Goal: Information Seeking & Learning: Understand process/instructions

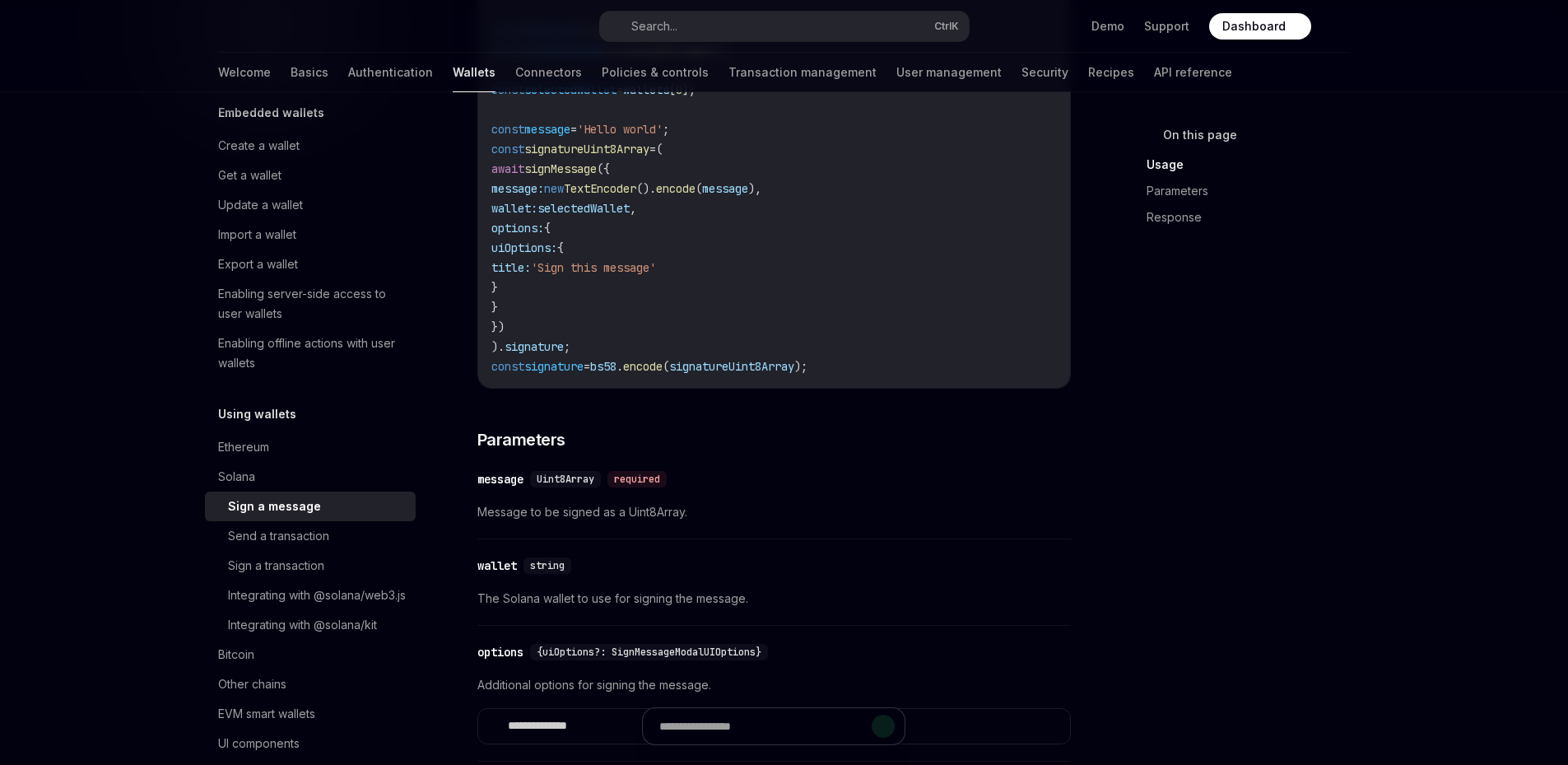
scroll to position [768, 0]
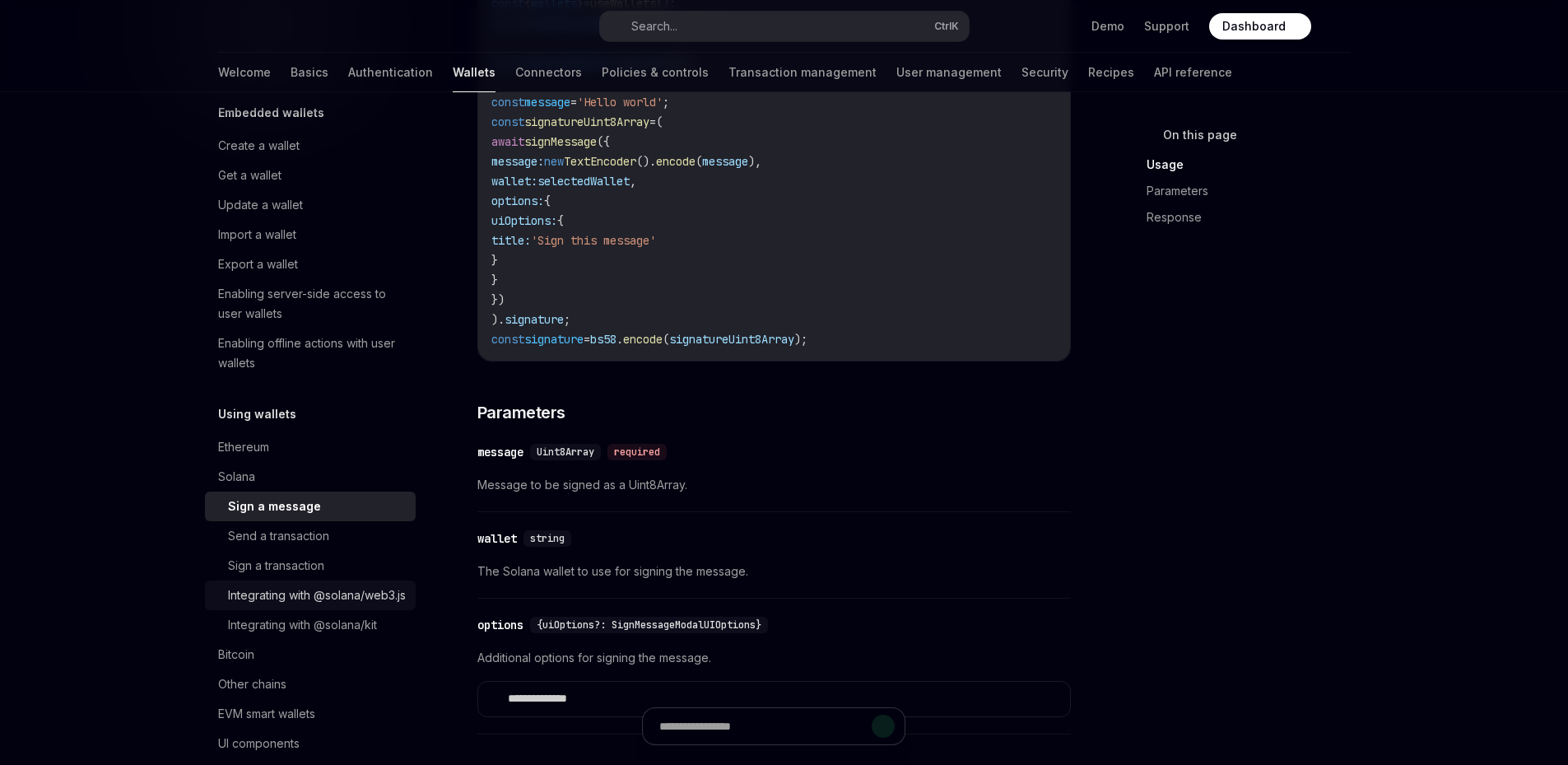
click at [286, 604] on div "Integrating with @solana/web3.js" at bounding box center [317, 594] width 178 height 20
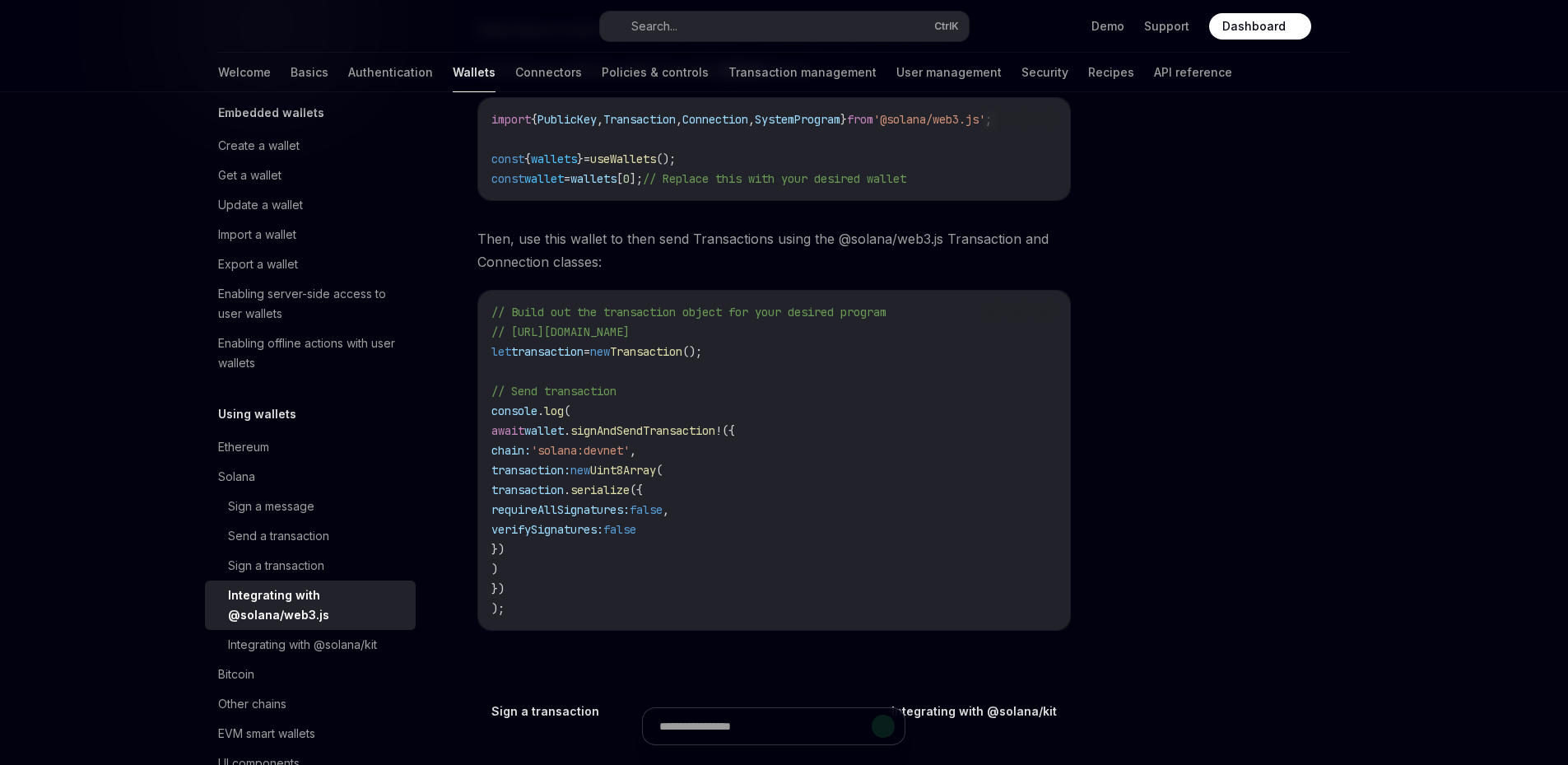
scroll to position [202, 0]
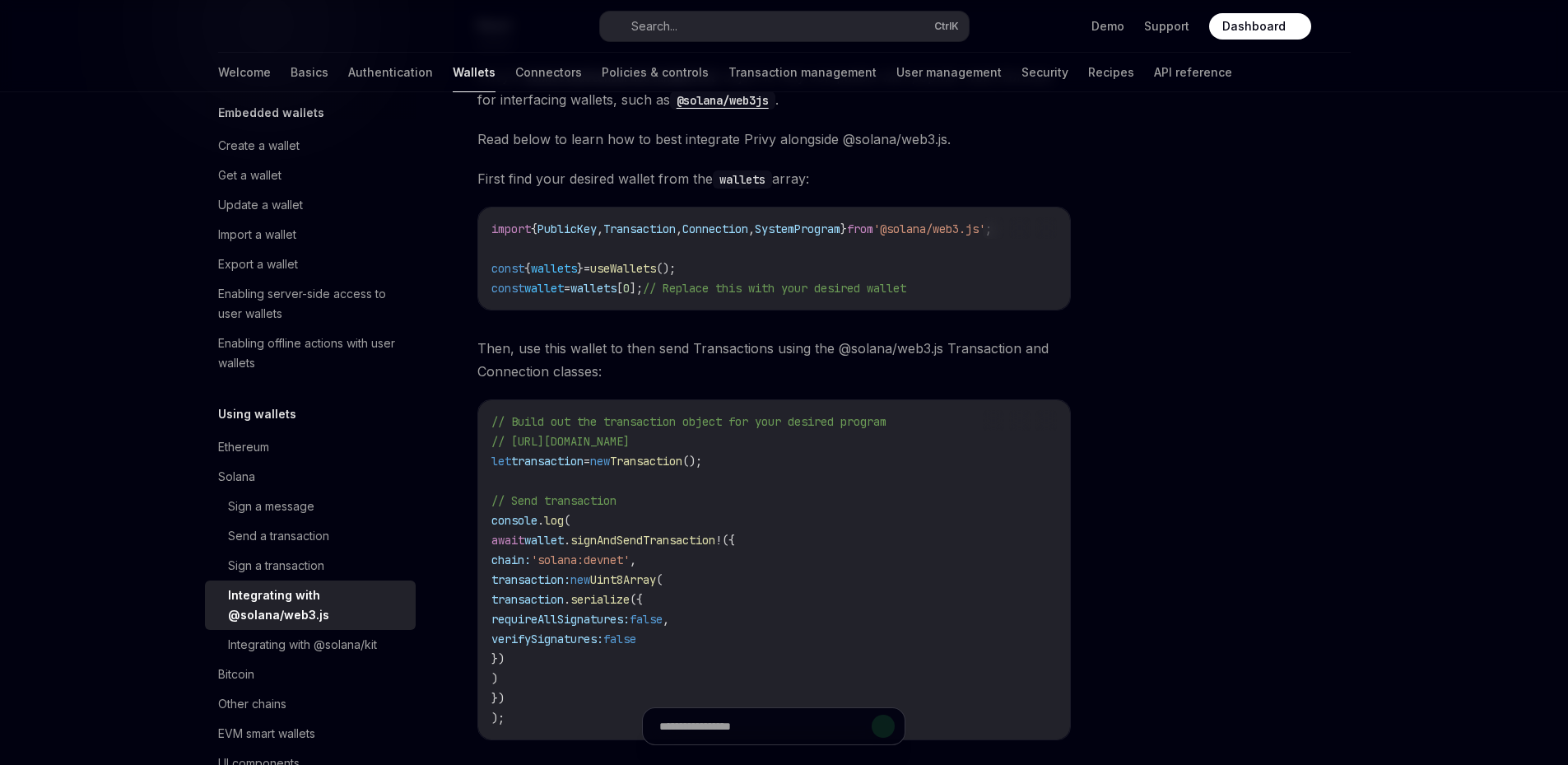
click at [564, 545] on span "wallet" at bounding box center [544, 540] width 39 height 15
click at [695, 544] on span "signAndSendTransaction" at bounding box center [643, 540] width 145 height 15
click at [356, 647] on div "Integrating with @solana/kit" at bounding box center [302, 644] width 149 height 20
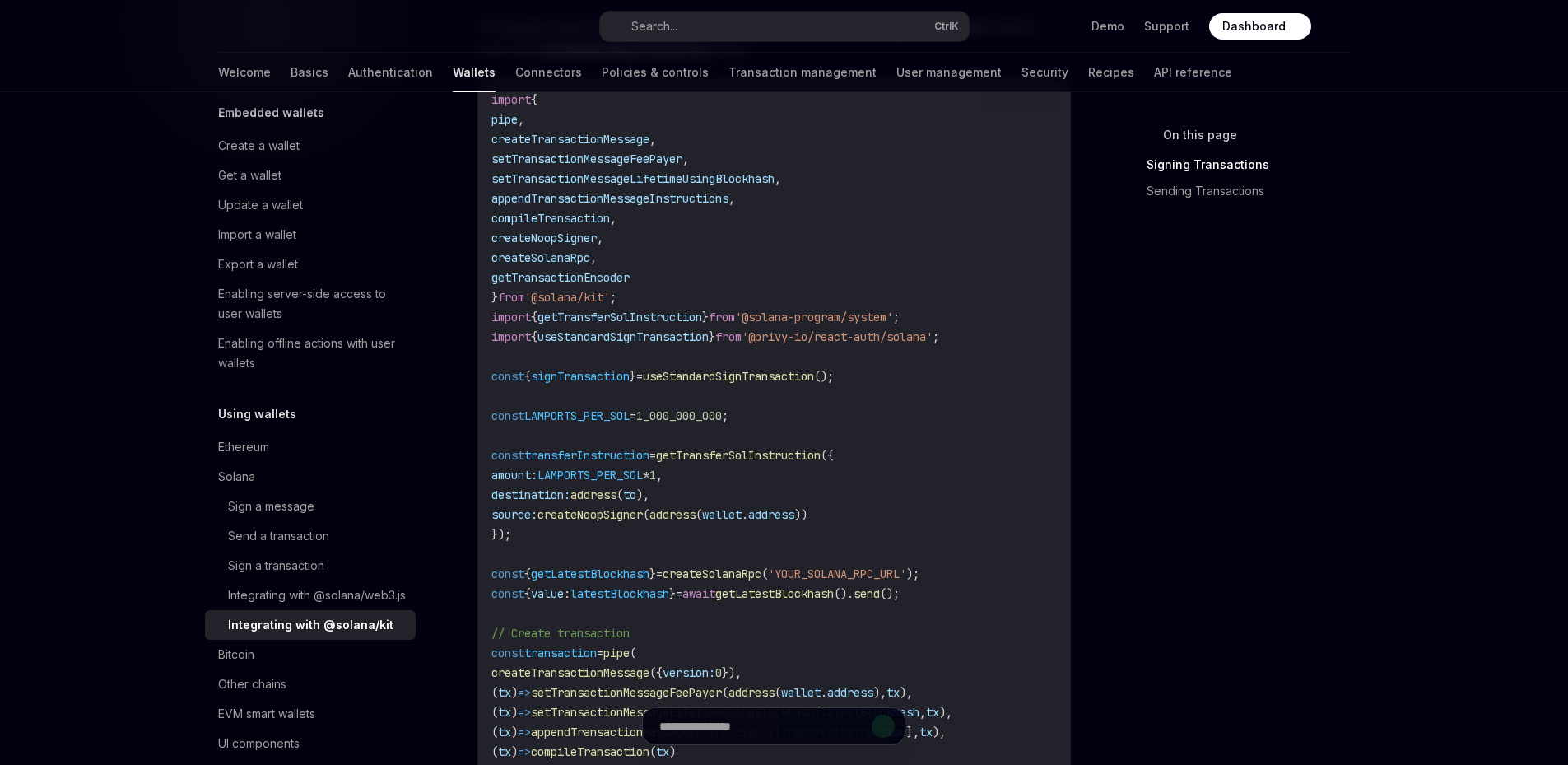
scroll to position [603, 0]
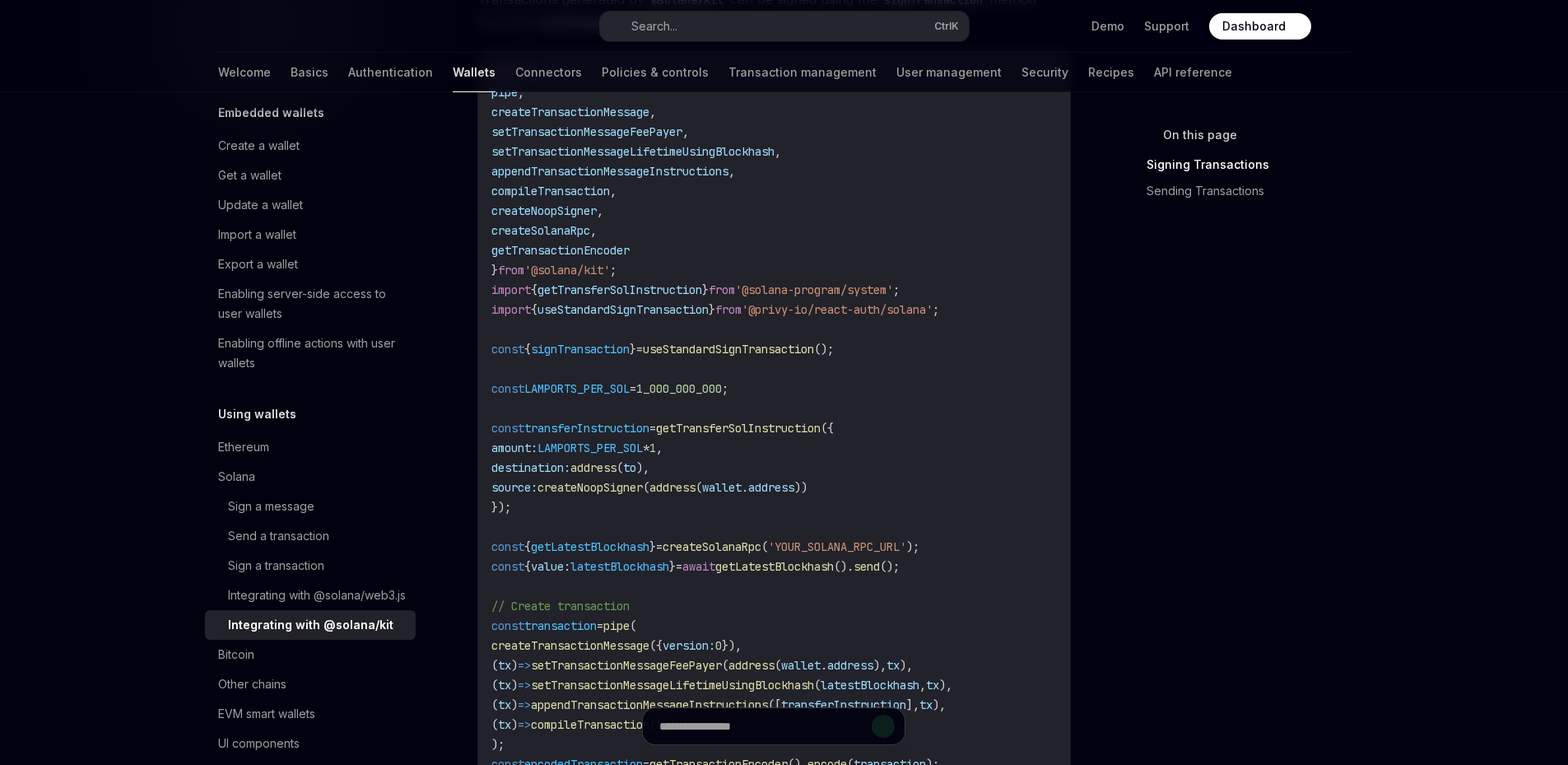
click at [714, 343] on span "useStandardSignTransaction" at bounding box center [728, 349] width 171 height 15
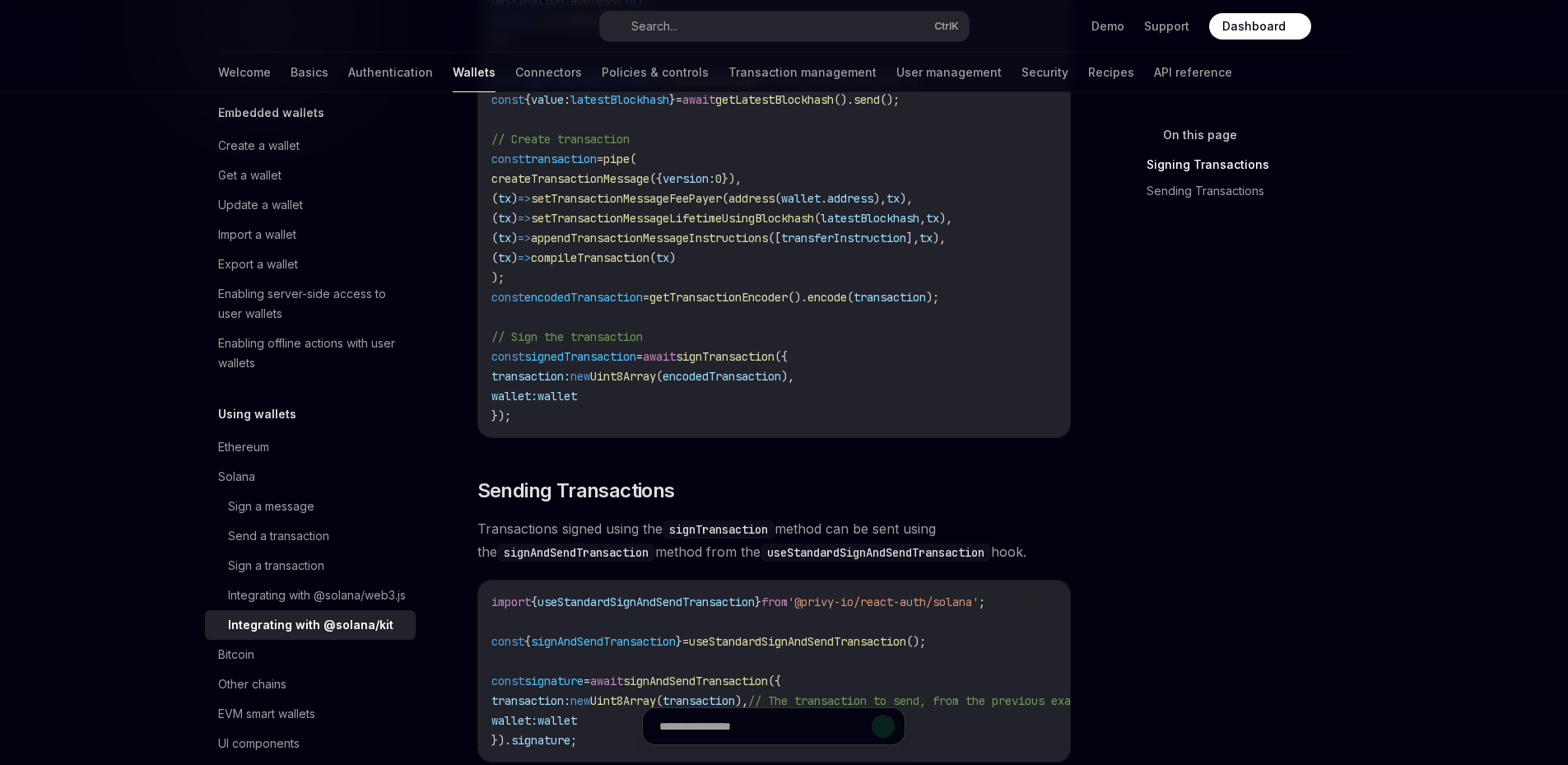
scroll to position [1262, 0]
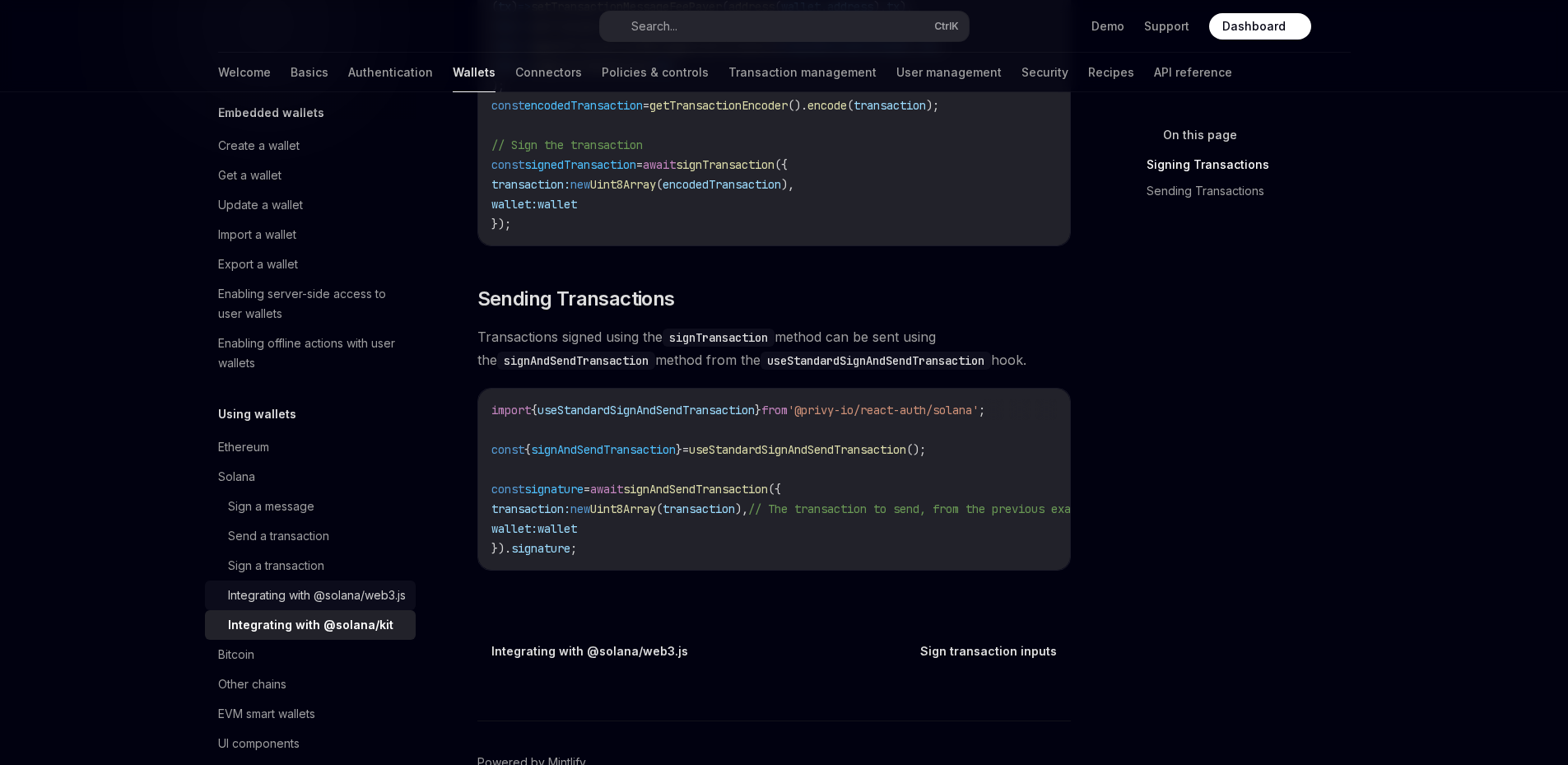
click at [295, 601] on div "Integrating with @solana/web3.js" at bounding box center [317, 594] width 178 height 20
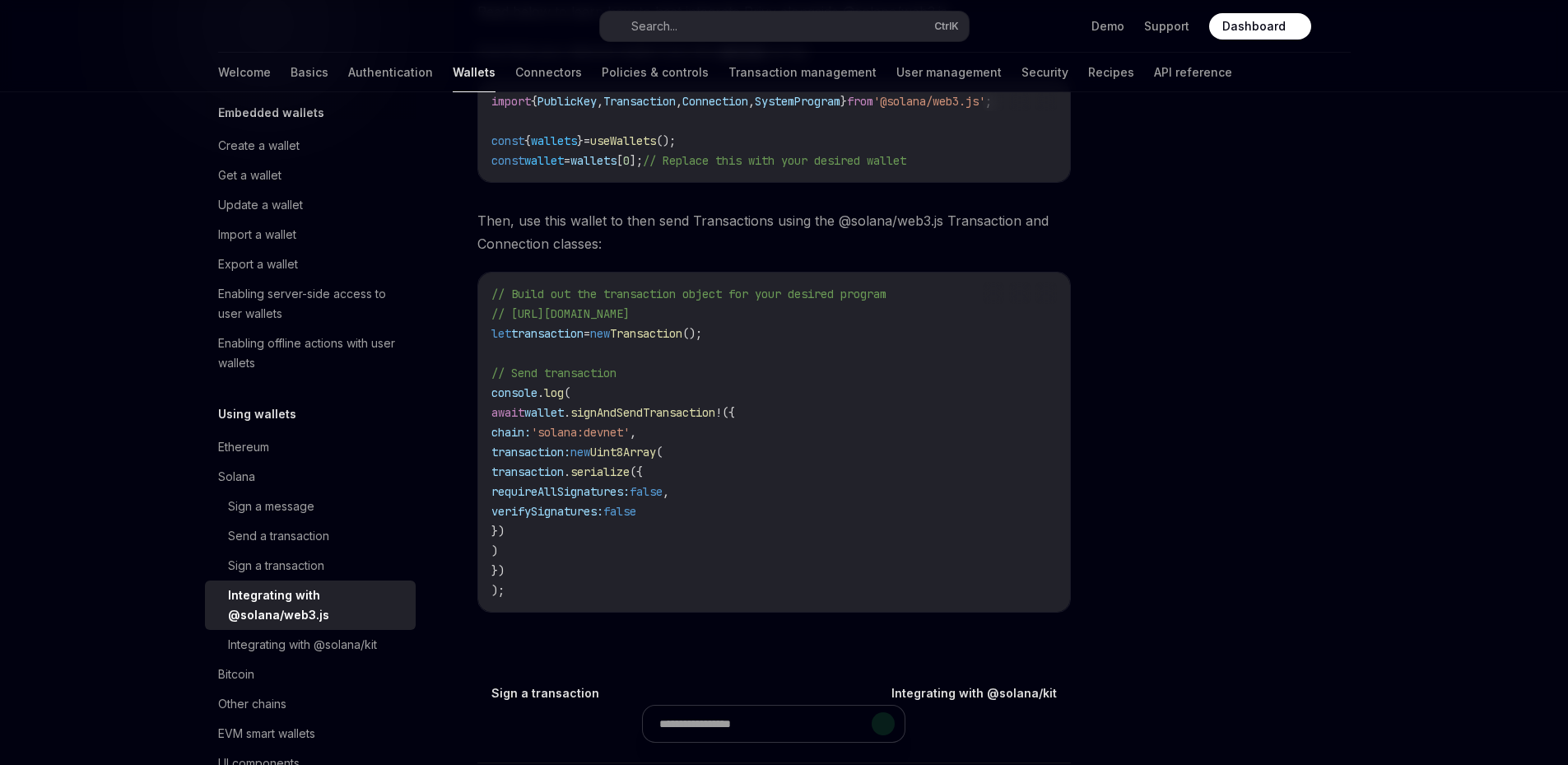
scroll to position [357, 0]
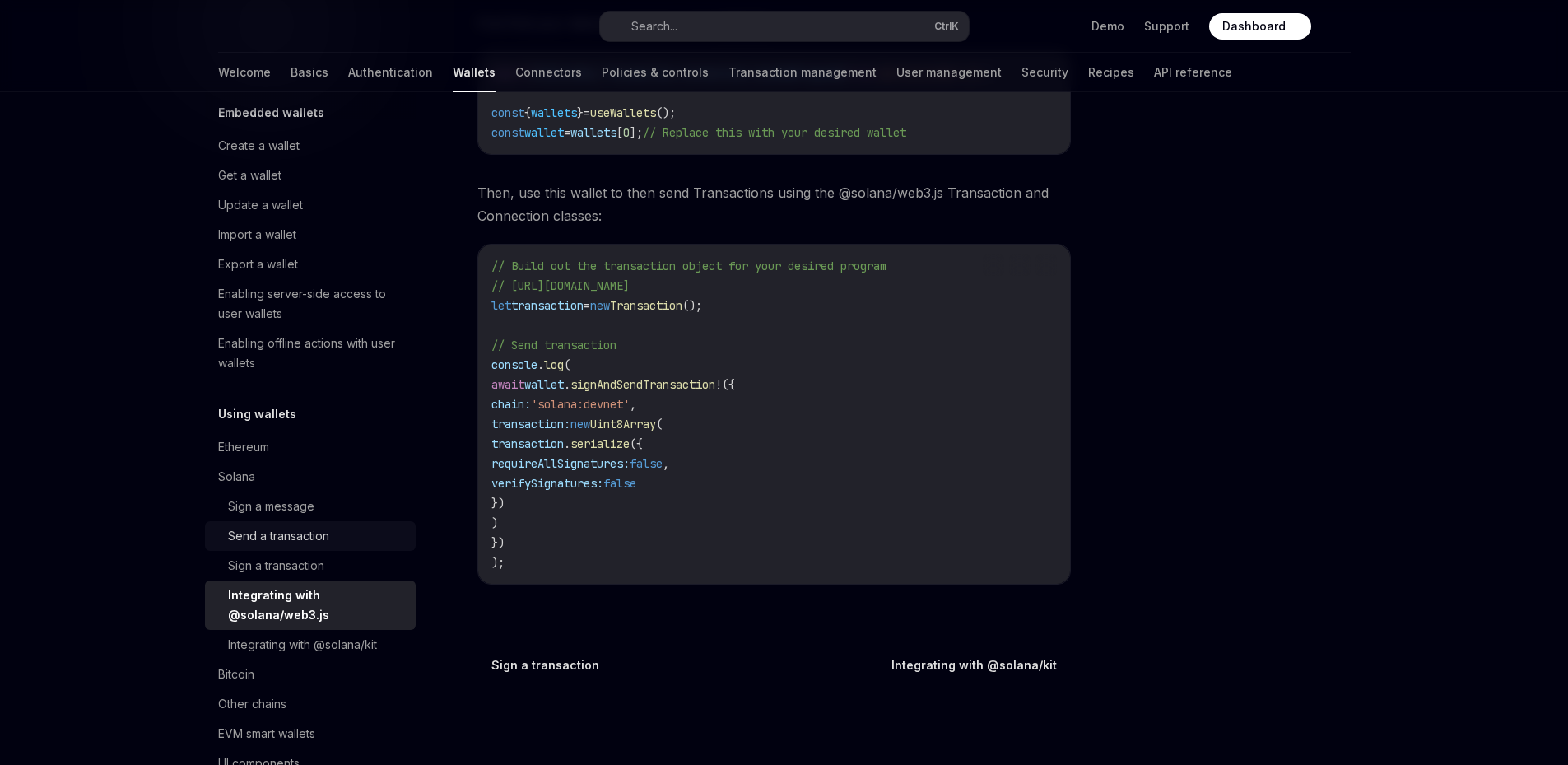
click at [317, 542] on div "Send a transaction" at bounding box center [278, 535] width 101 height 20
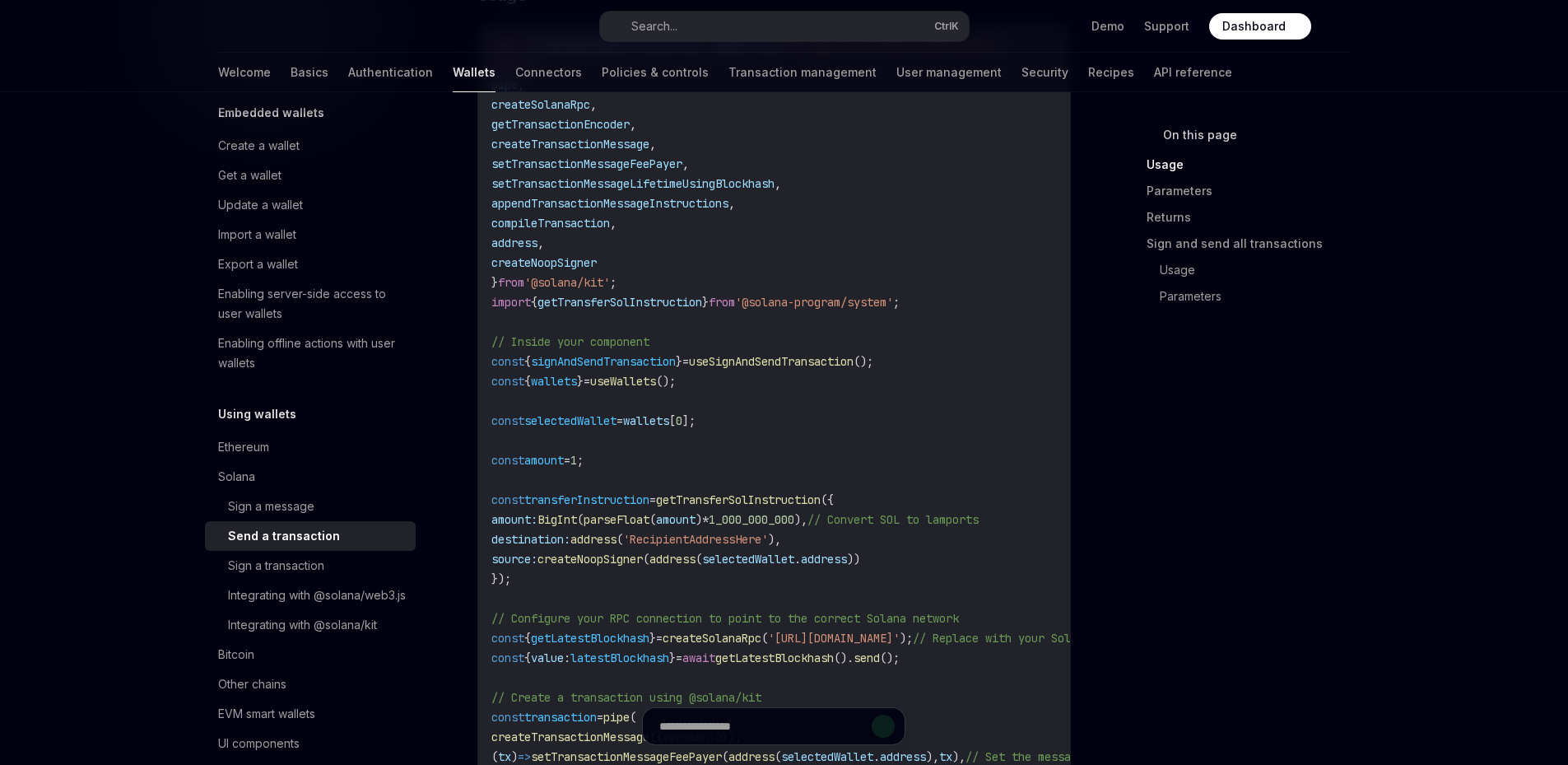
scroll to position [850, 0]
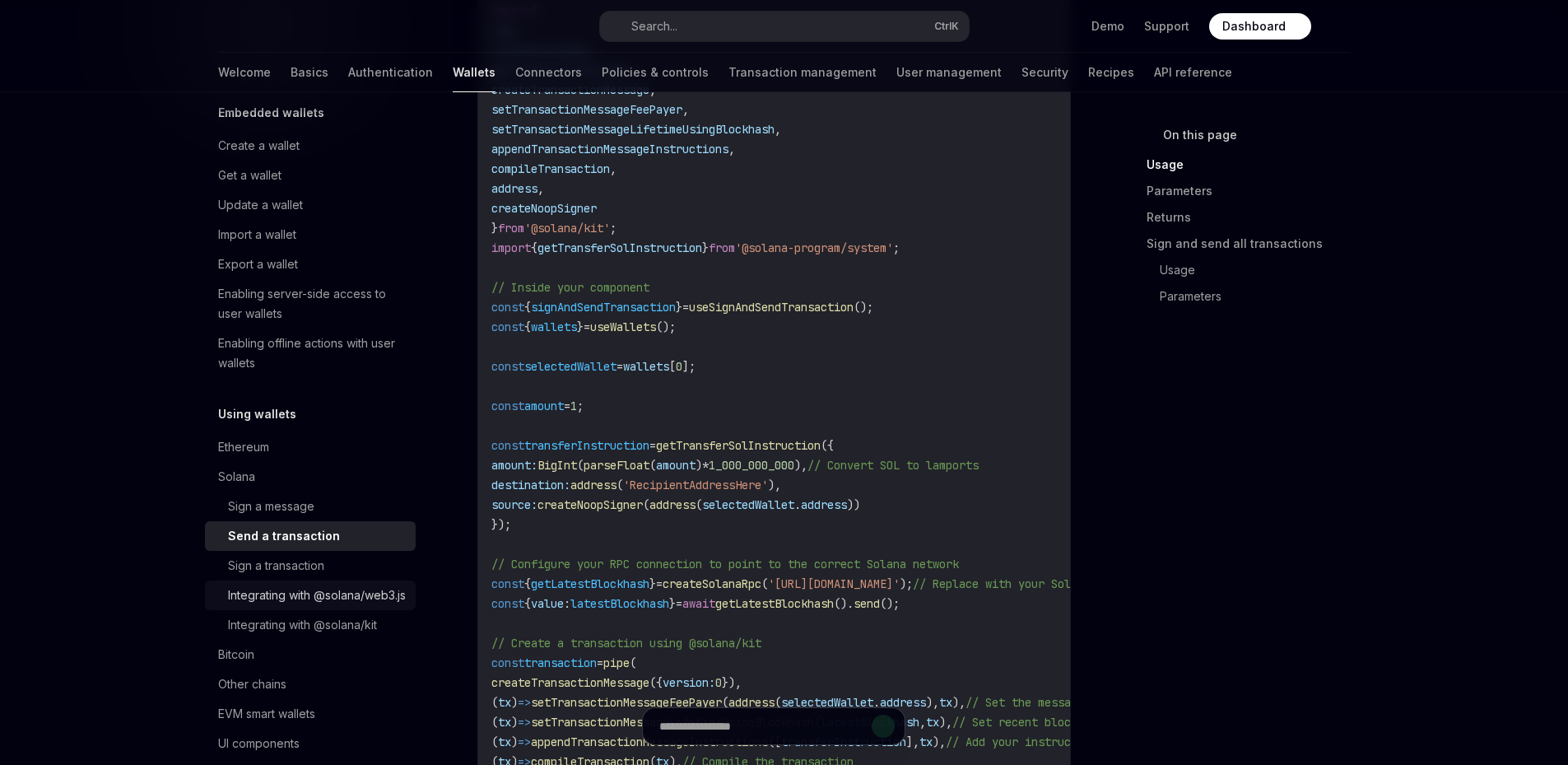
click at [296, 599] on div "Integrating with @solana/web3.js" at bounding box center [317, 594] width 178 height 20
type textarea "*"
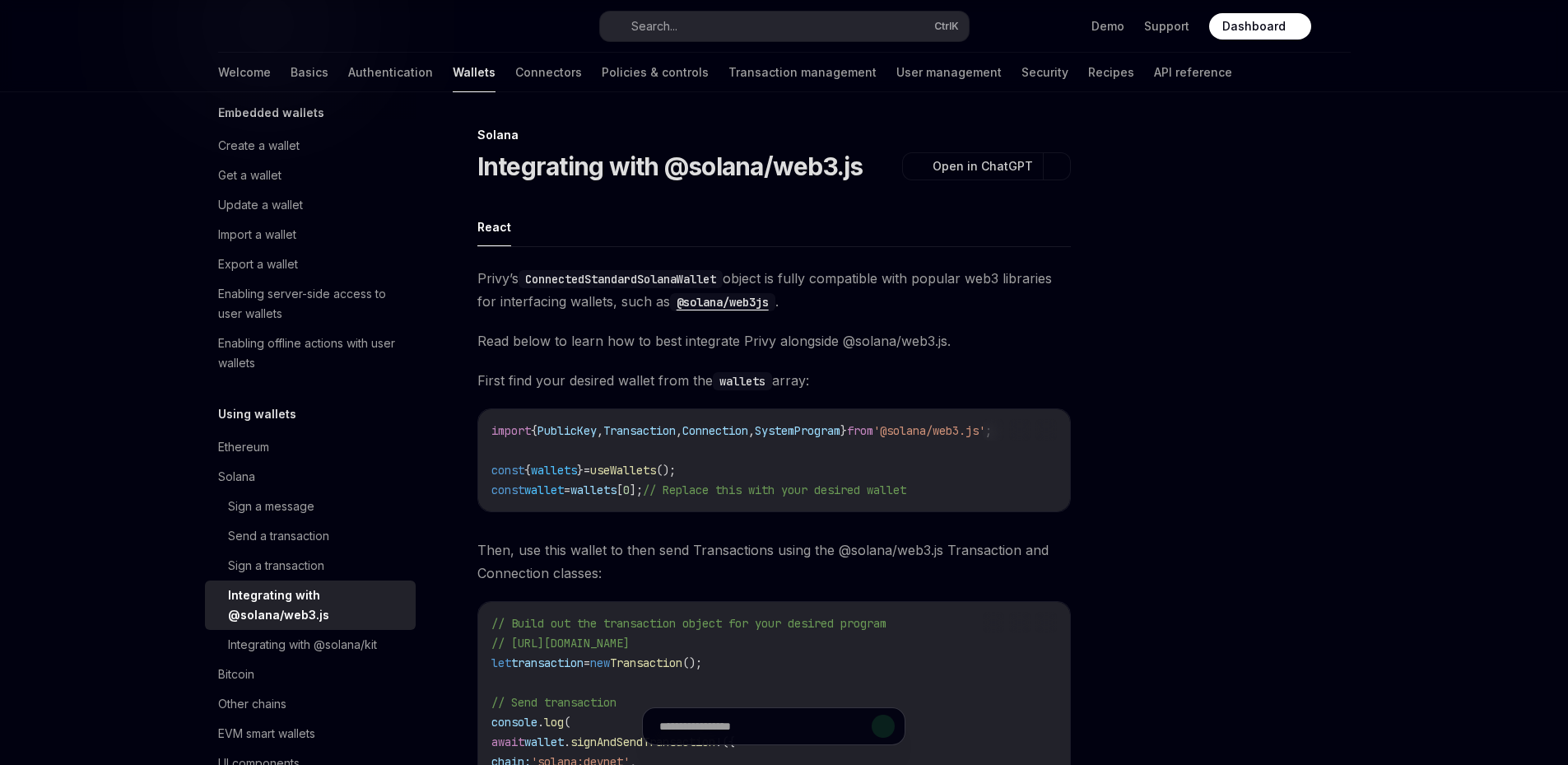
scroll to position [192, 0]
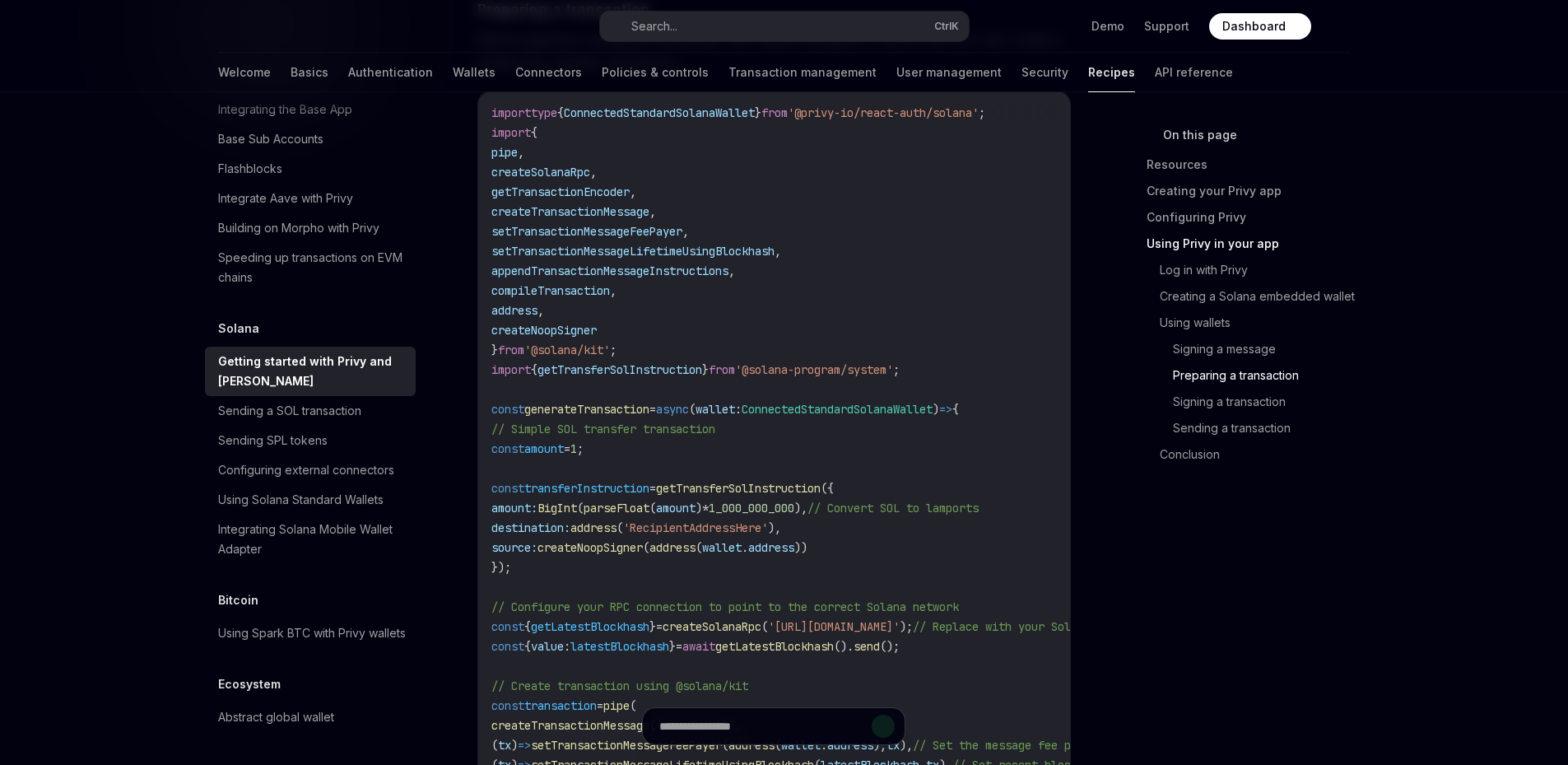
scroll to position [2601, 0]
click at [363, 489] on div "Using Solana Standard Wallets" at bounding box center [300, 499] width 165 height 20
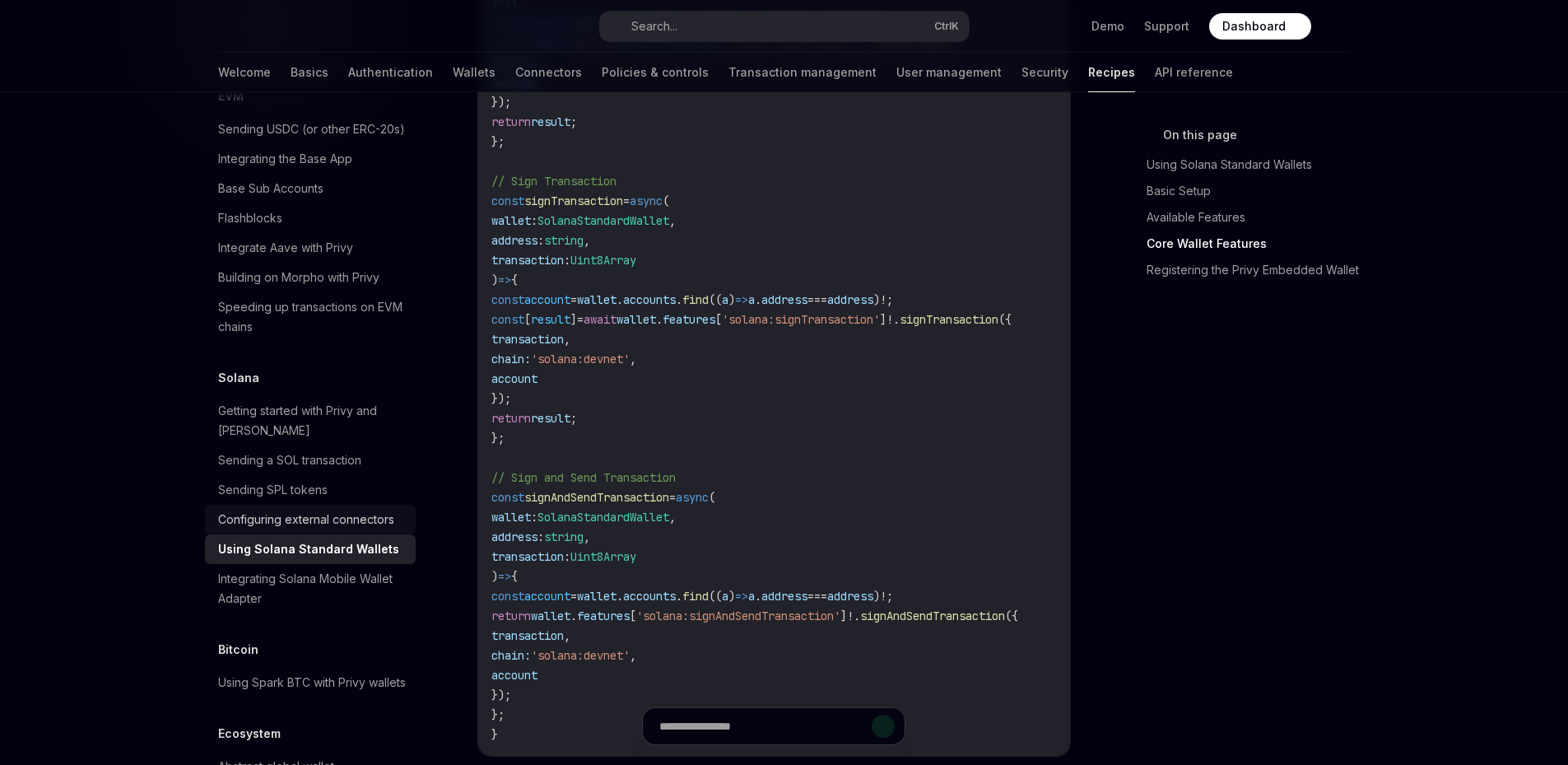
scroll to position [2328, 0]
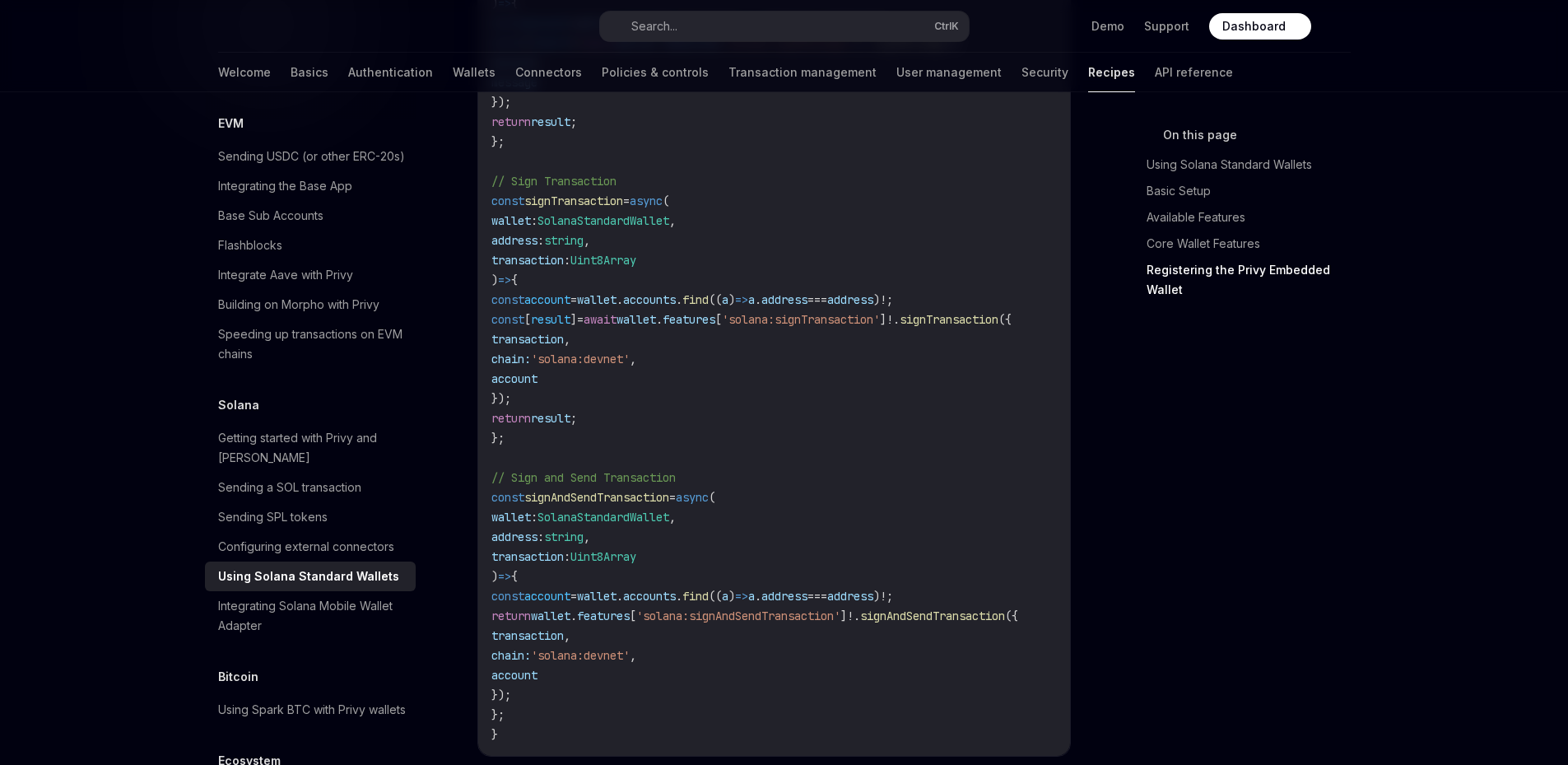
scroll to position [2865, 0]
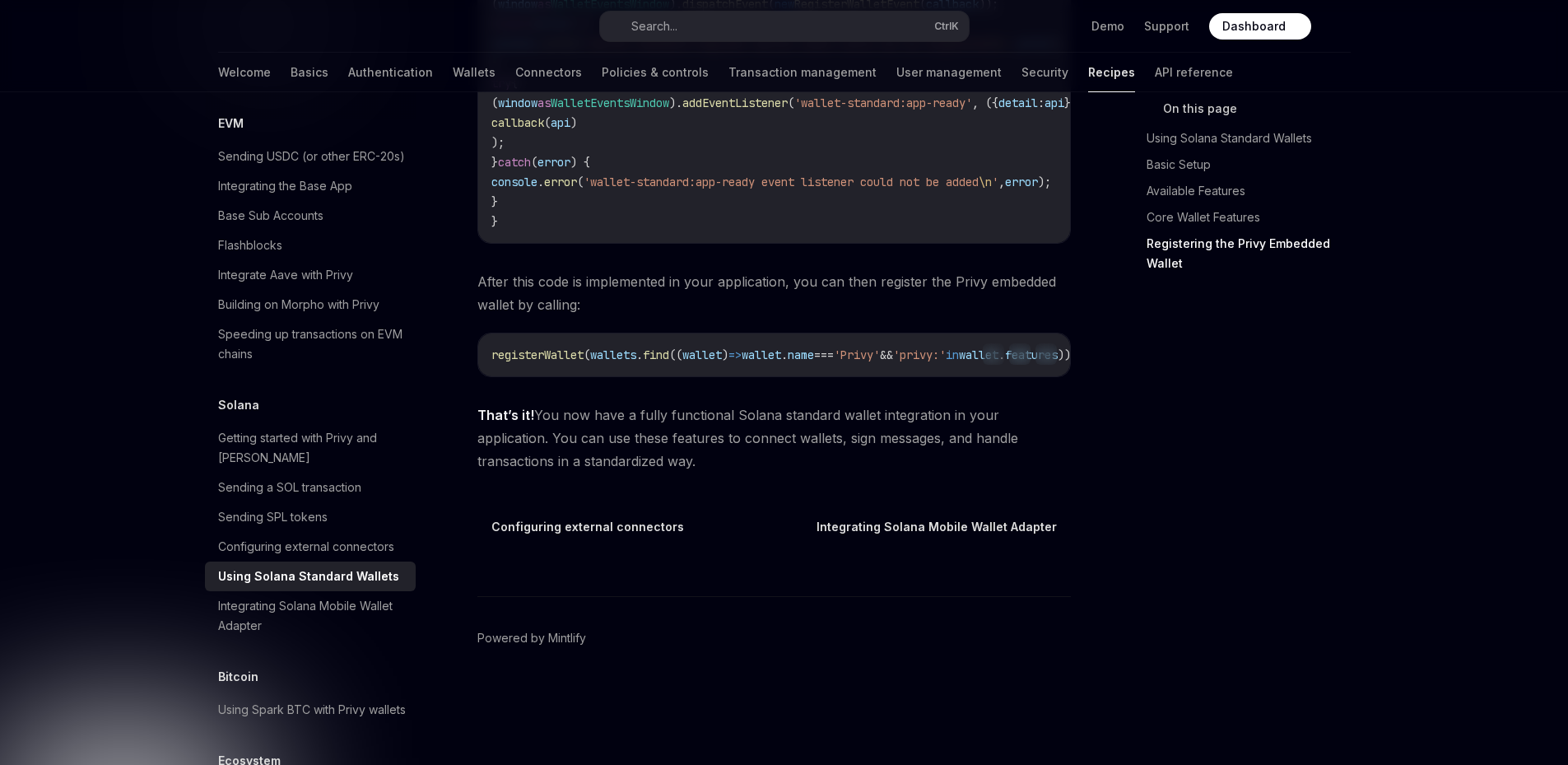
type textarea "*"
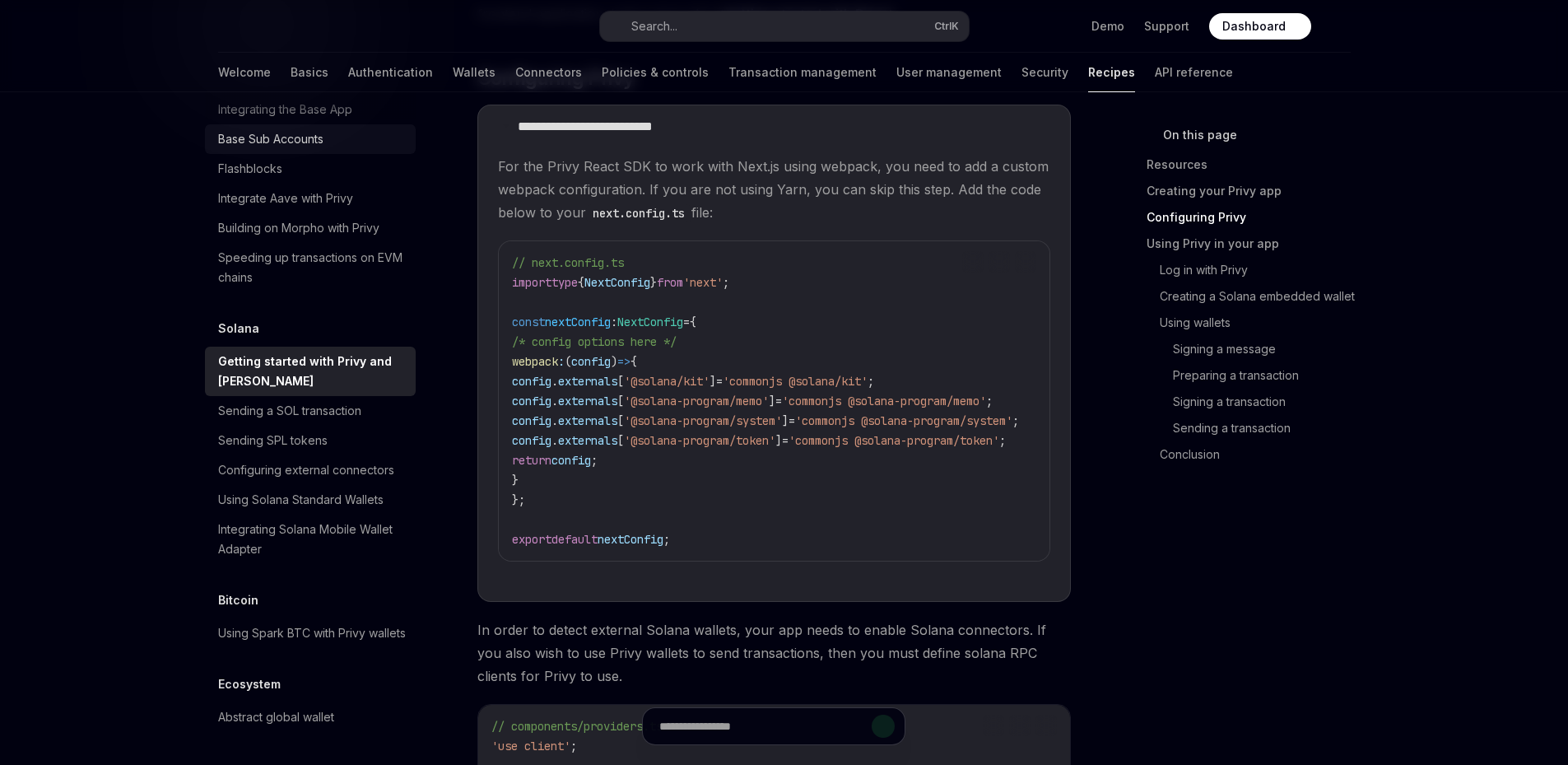
scroll to position [2601, 0]
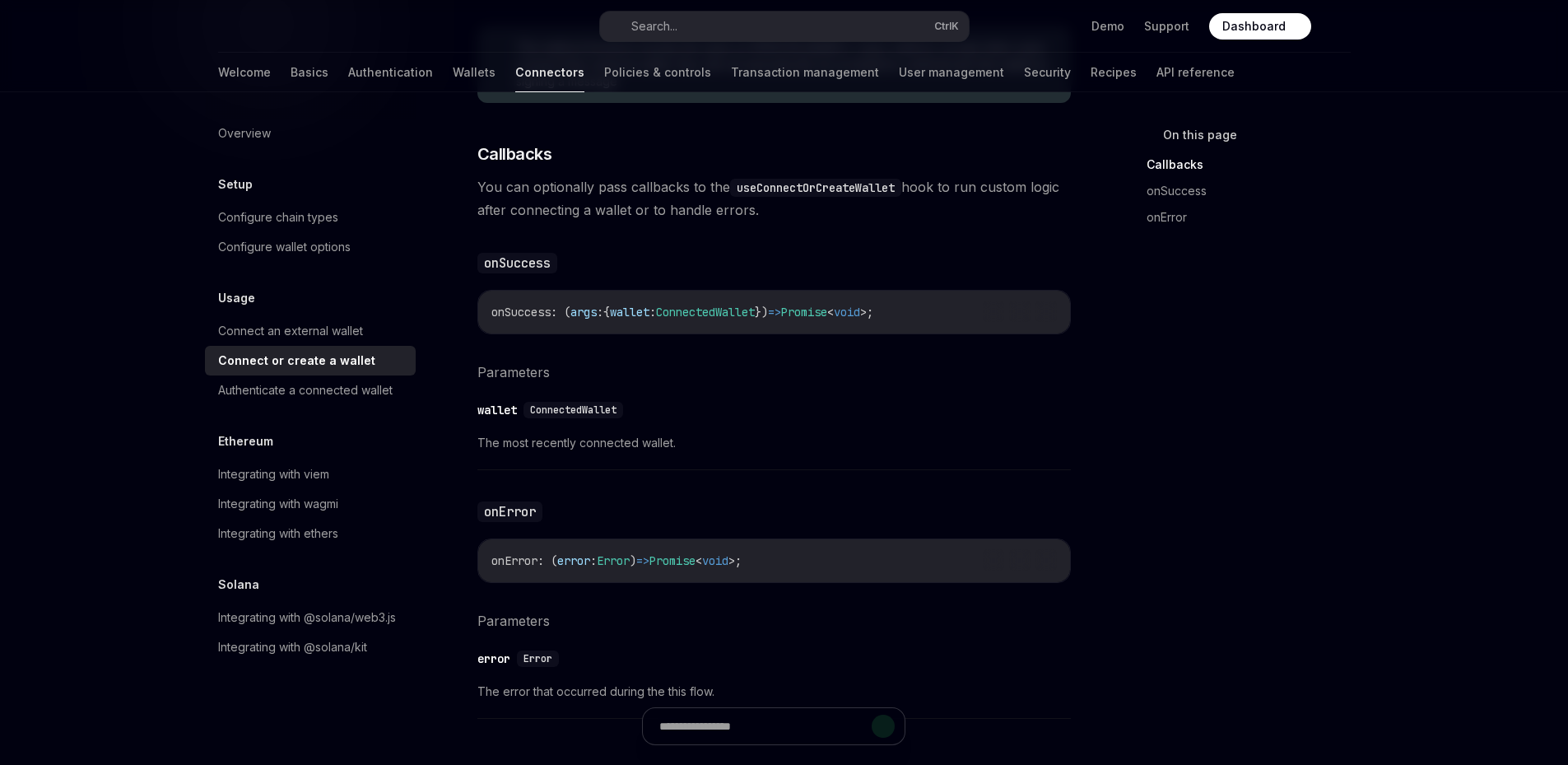
scroll to position [960, 0]
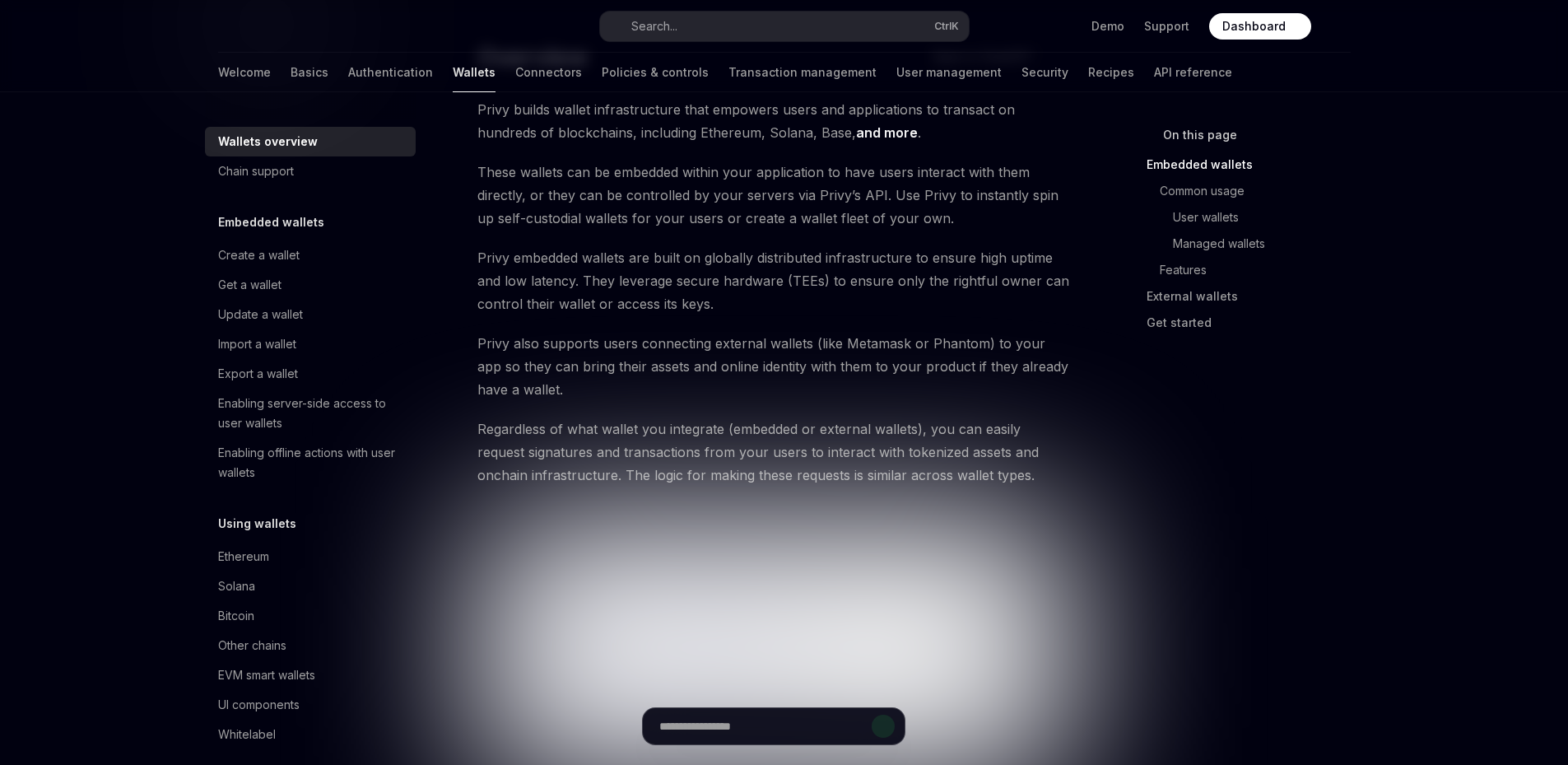
scroll to position [164, 0]
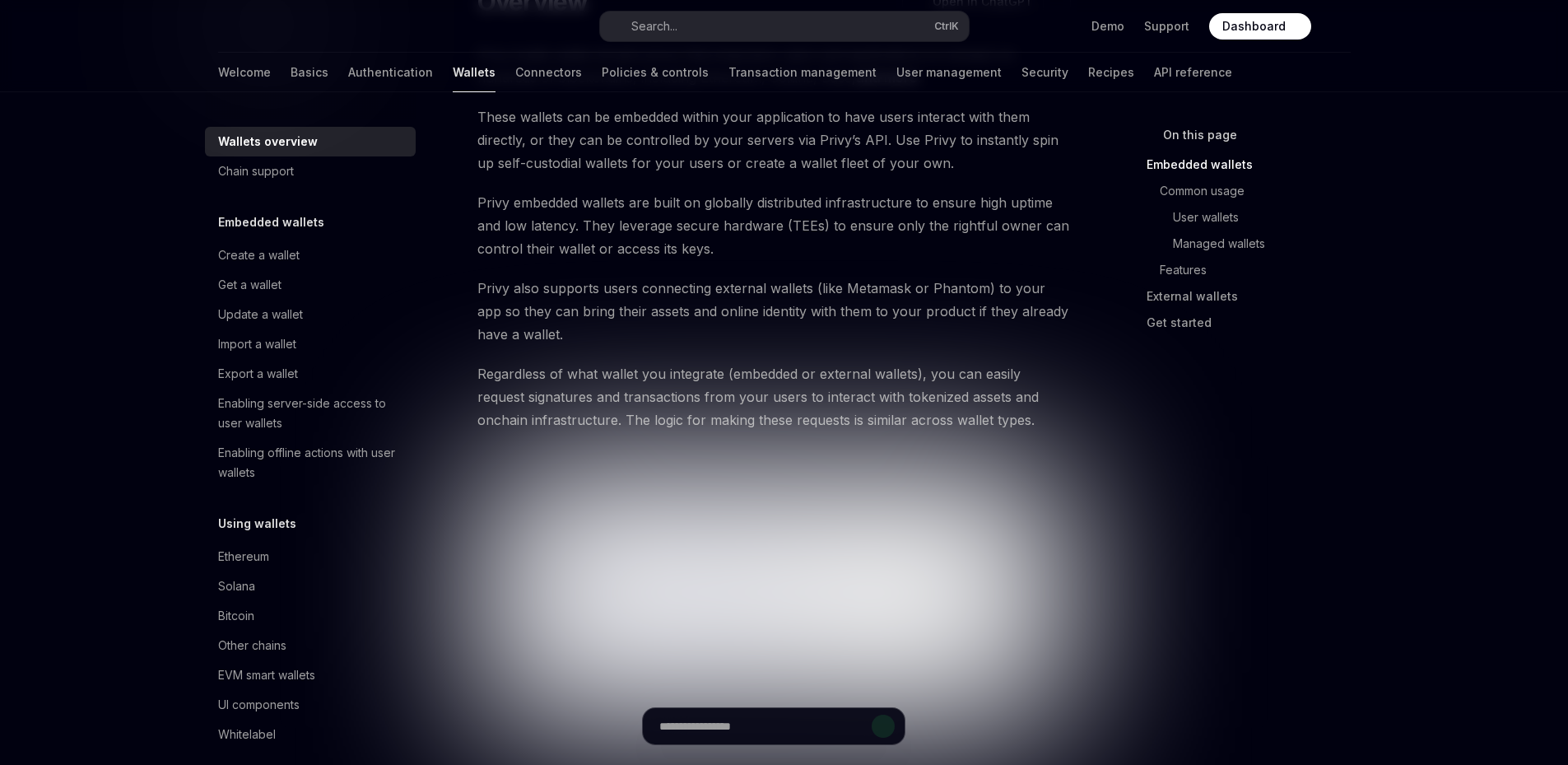
click at [718, 518] on img at bounding box center [774, 592] width 593 height 270
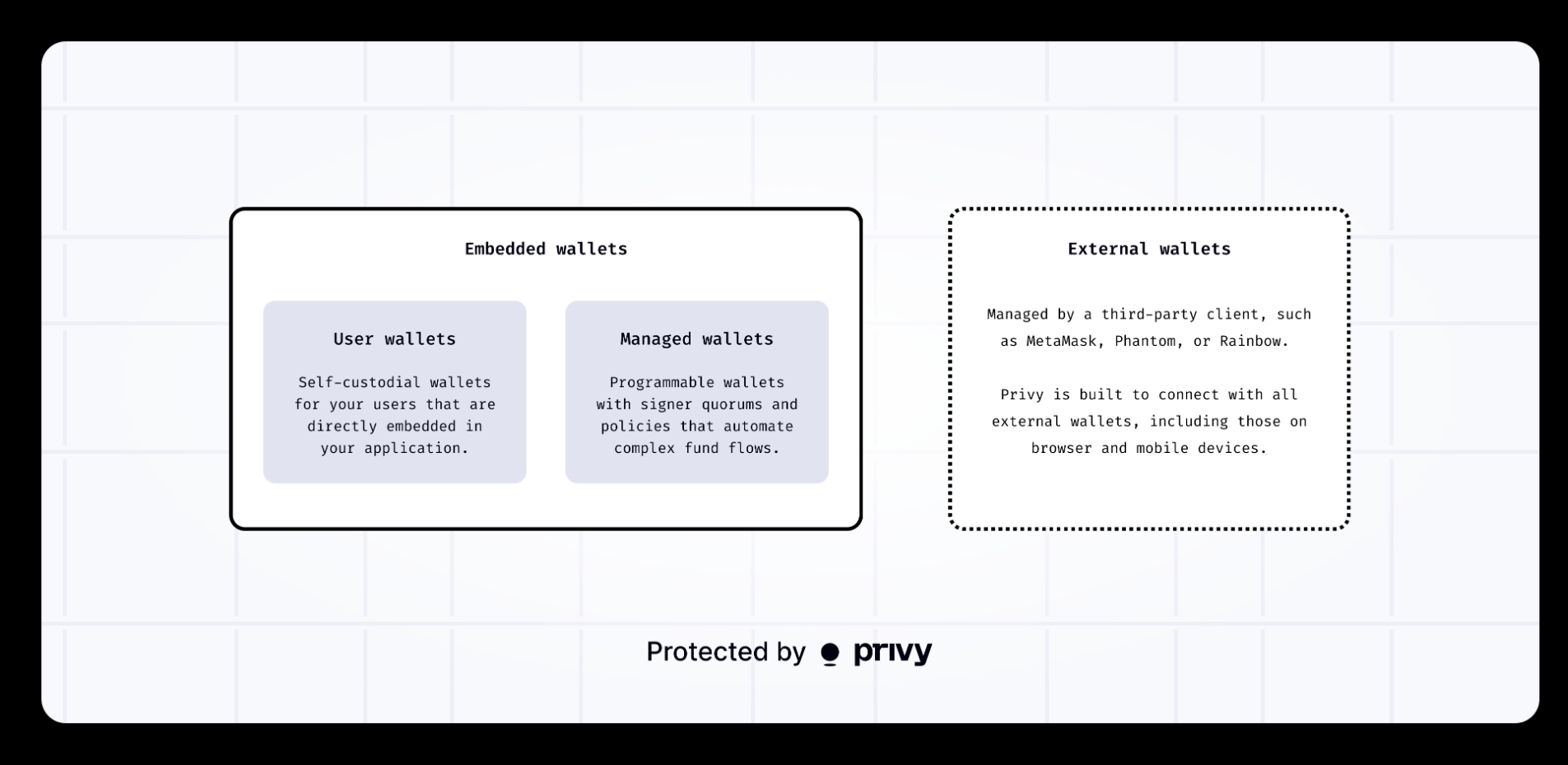
click at [1258, 308] on img at bounding box center [791, 382] width 1499 height 682
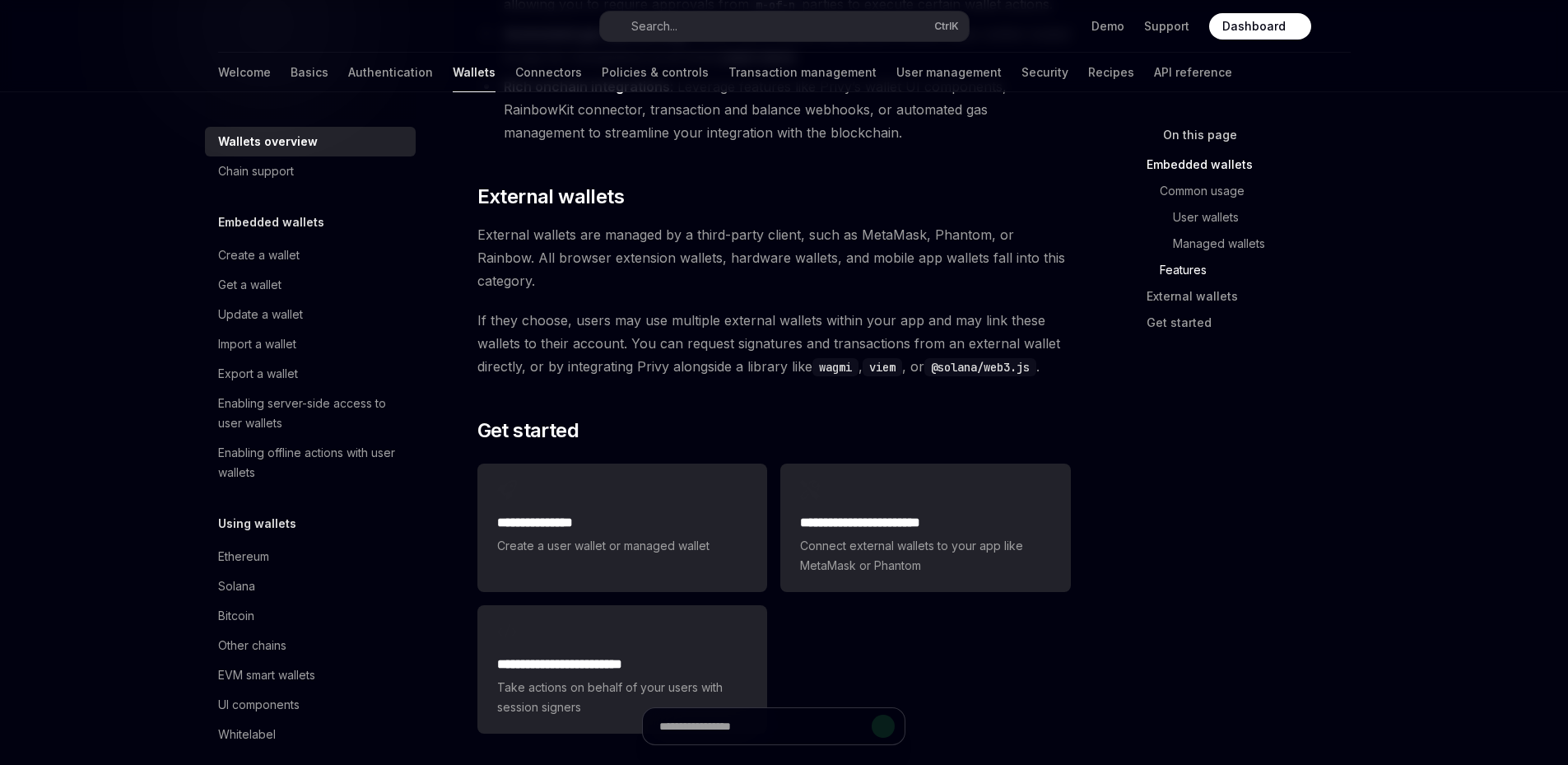
scroll to position [2414, 0]
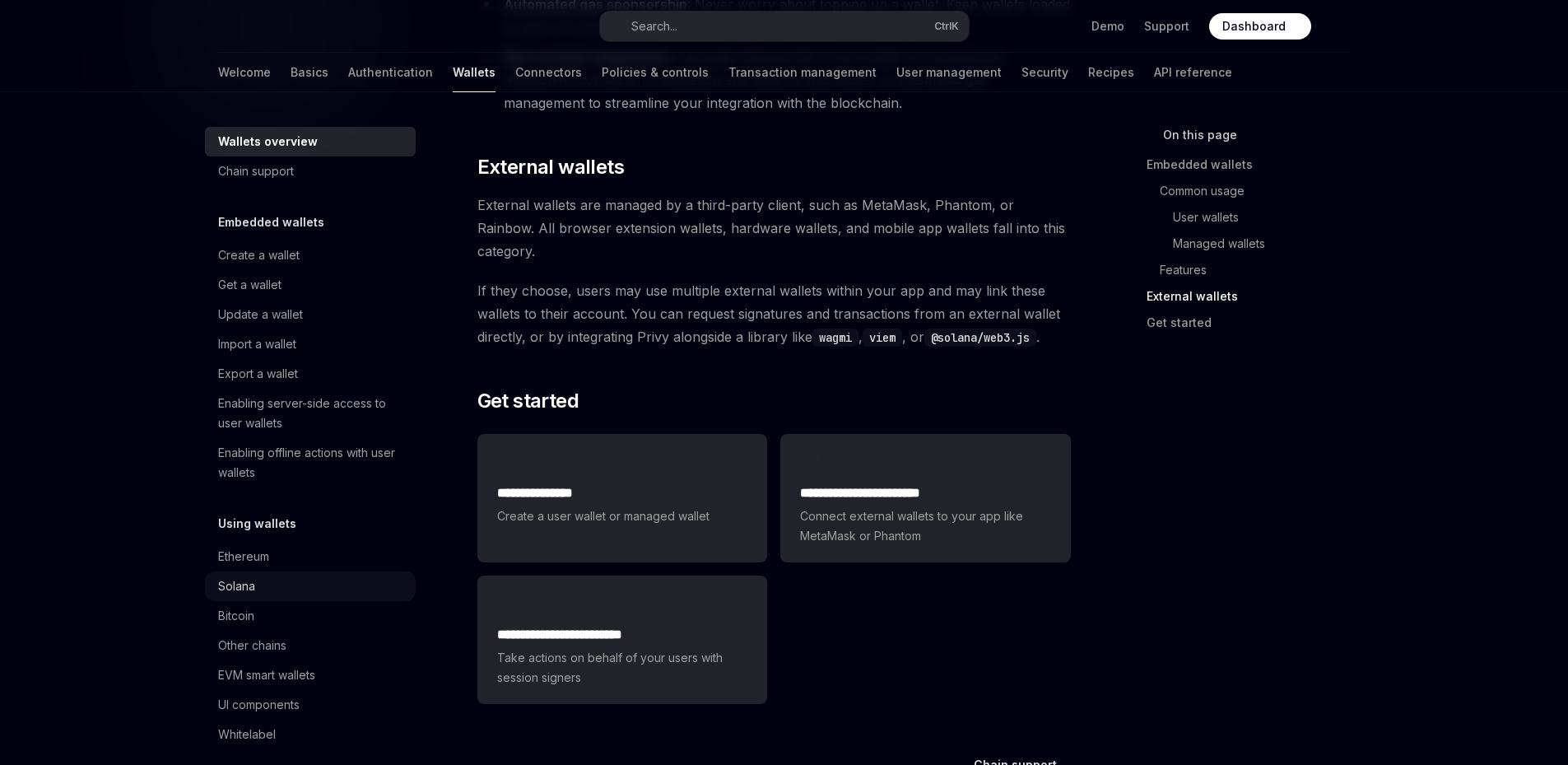
click at [265, 579] on icon at bounding box center [268, 586] width 7 height 20
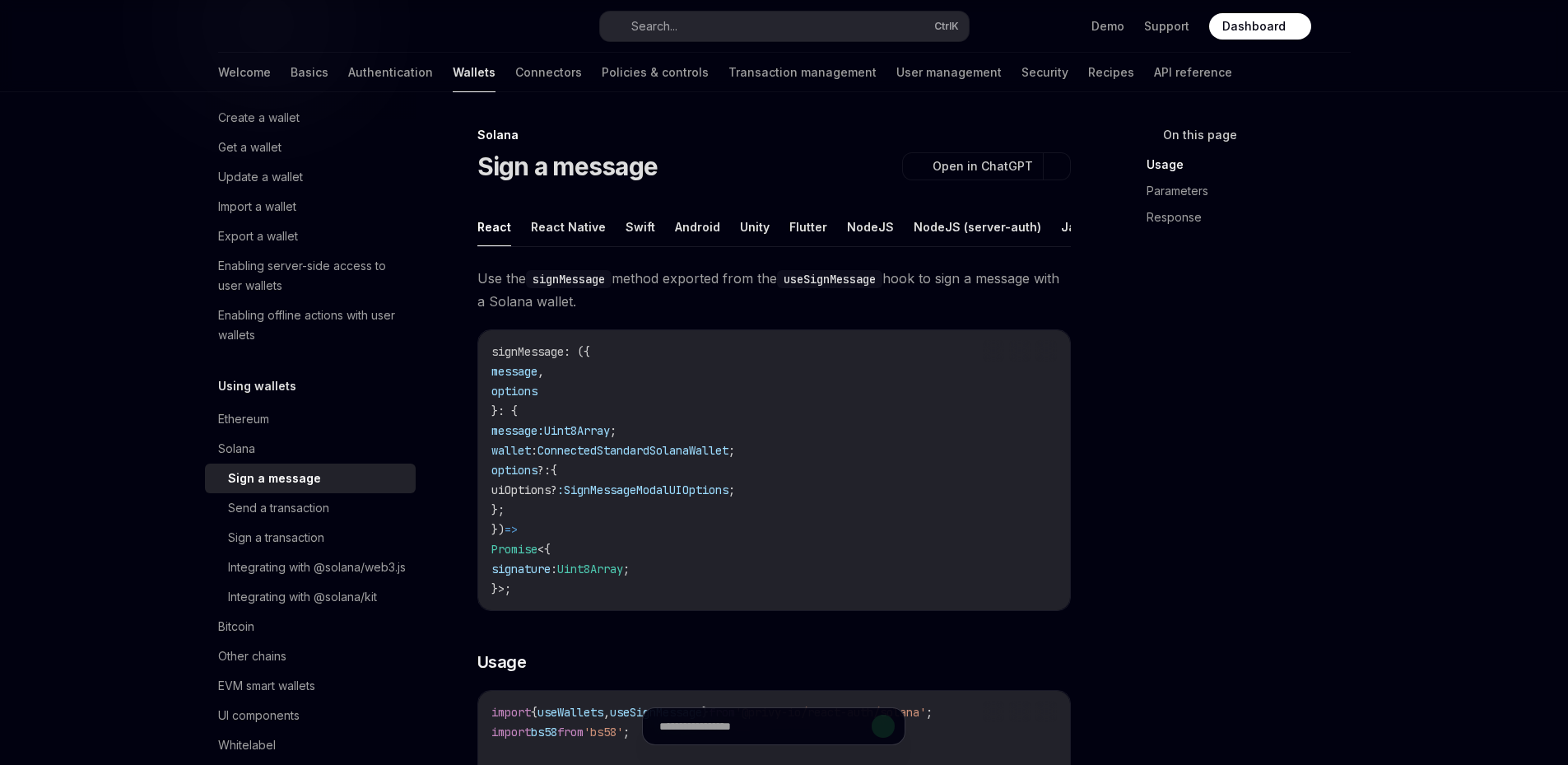
scroll to position [191, 0]
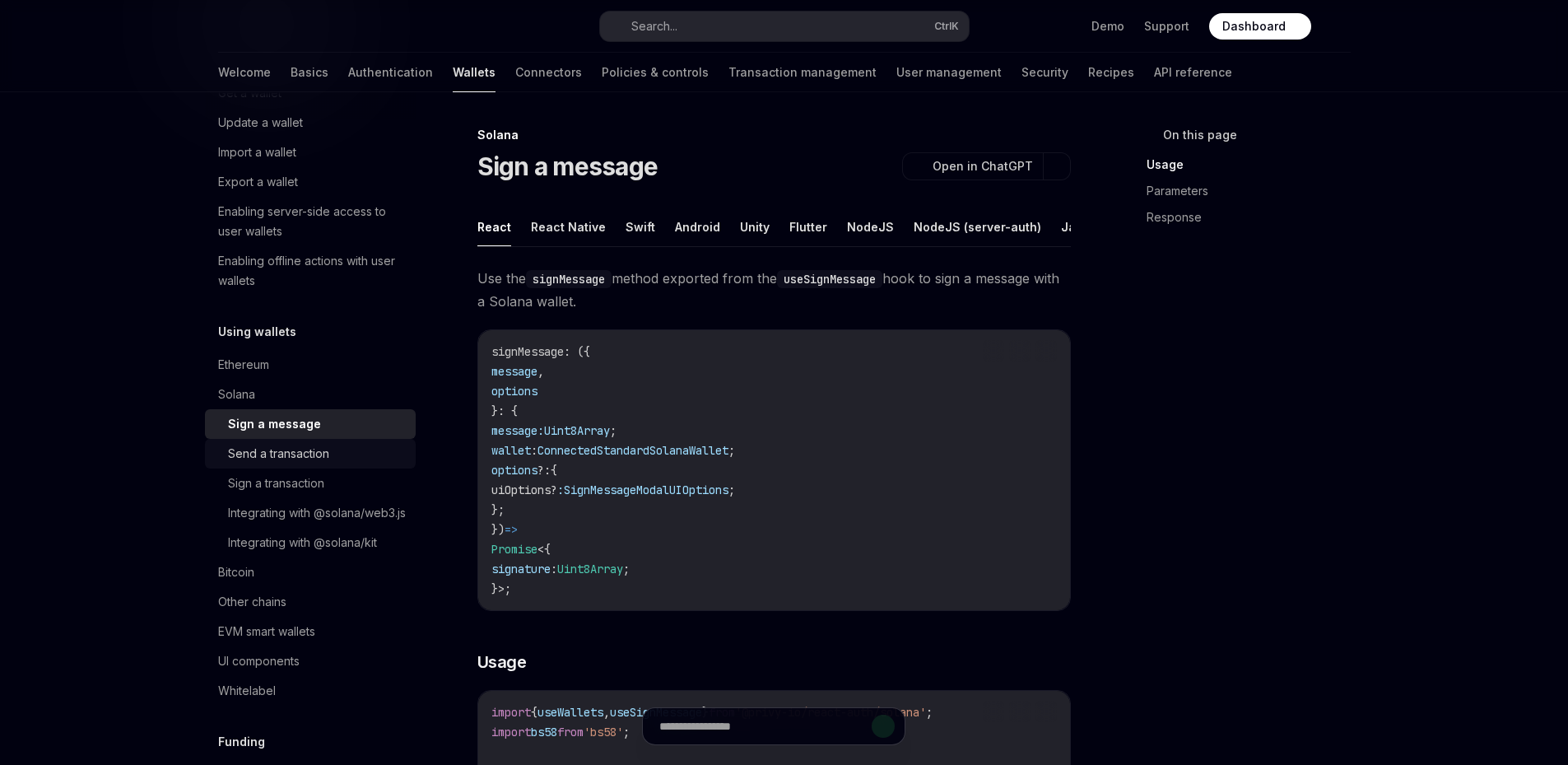
click at [324, 455] on div "Send a transaction" at bounding box center [278, 453] width 101 height 20
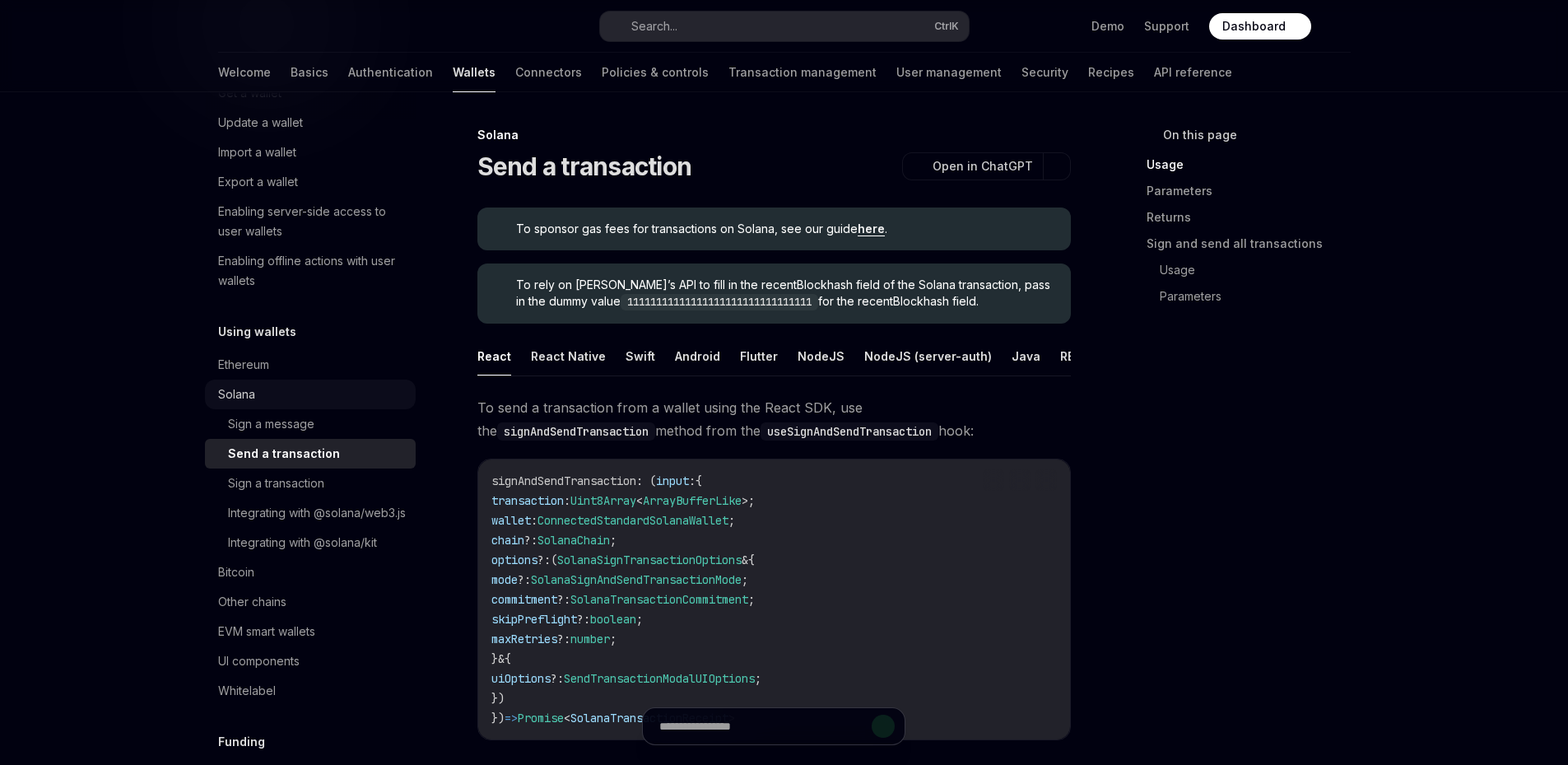
click at [329, 391] on div "Solana" at bounding box center [310, 394] width 211 height 30
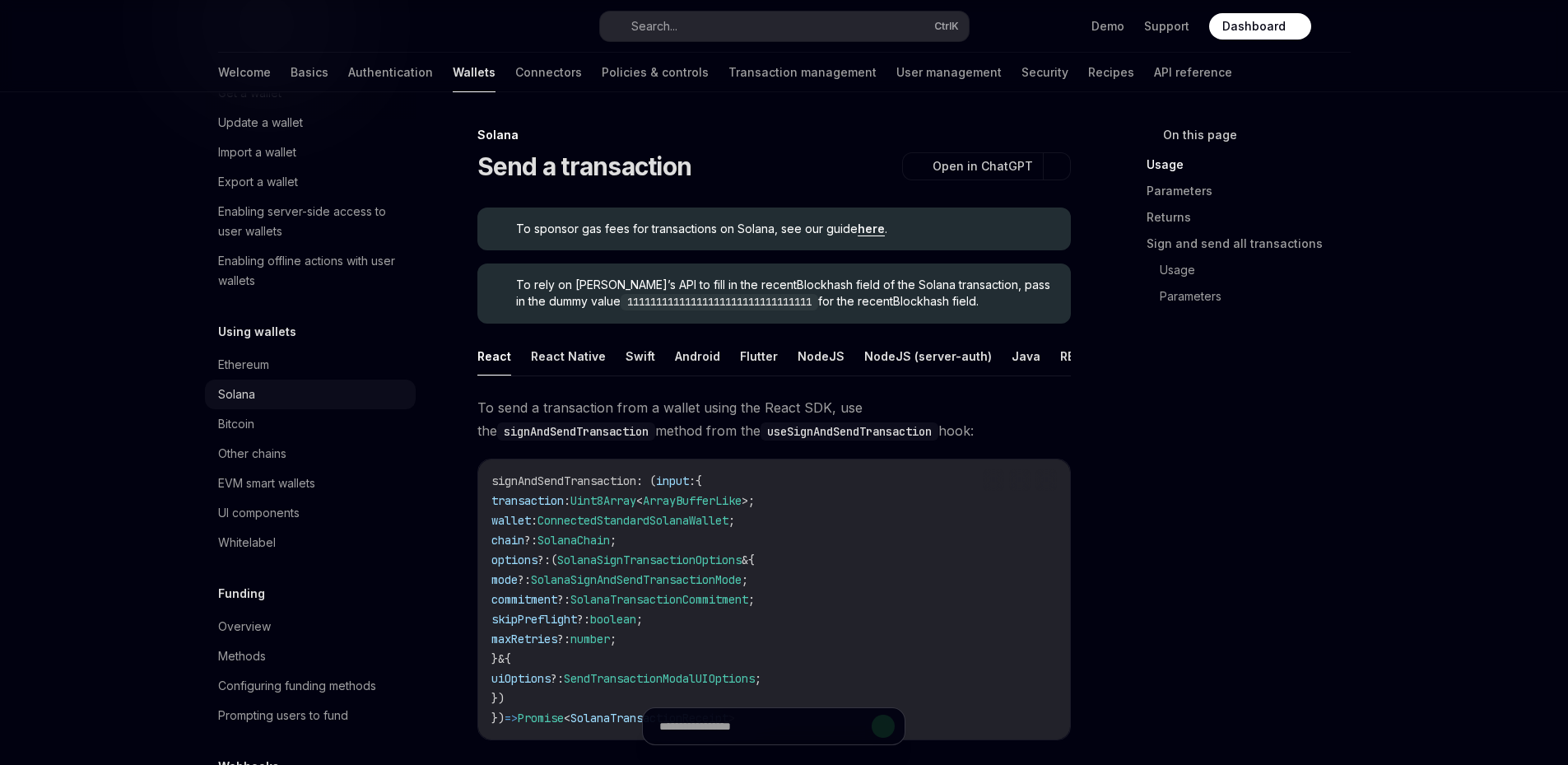
click at [326, 396] on div "Solana" at bounding box center [310, 394] width 211 height 30
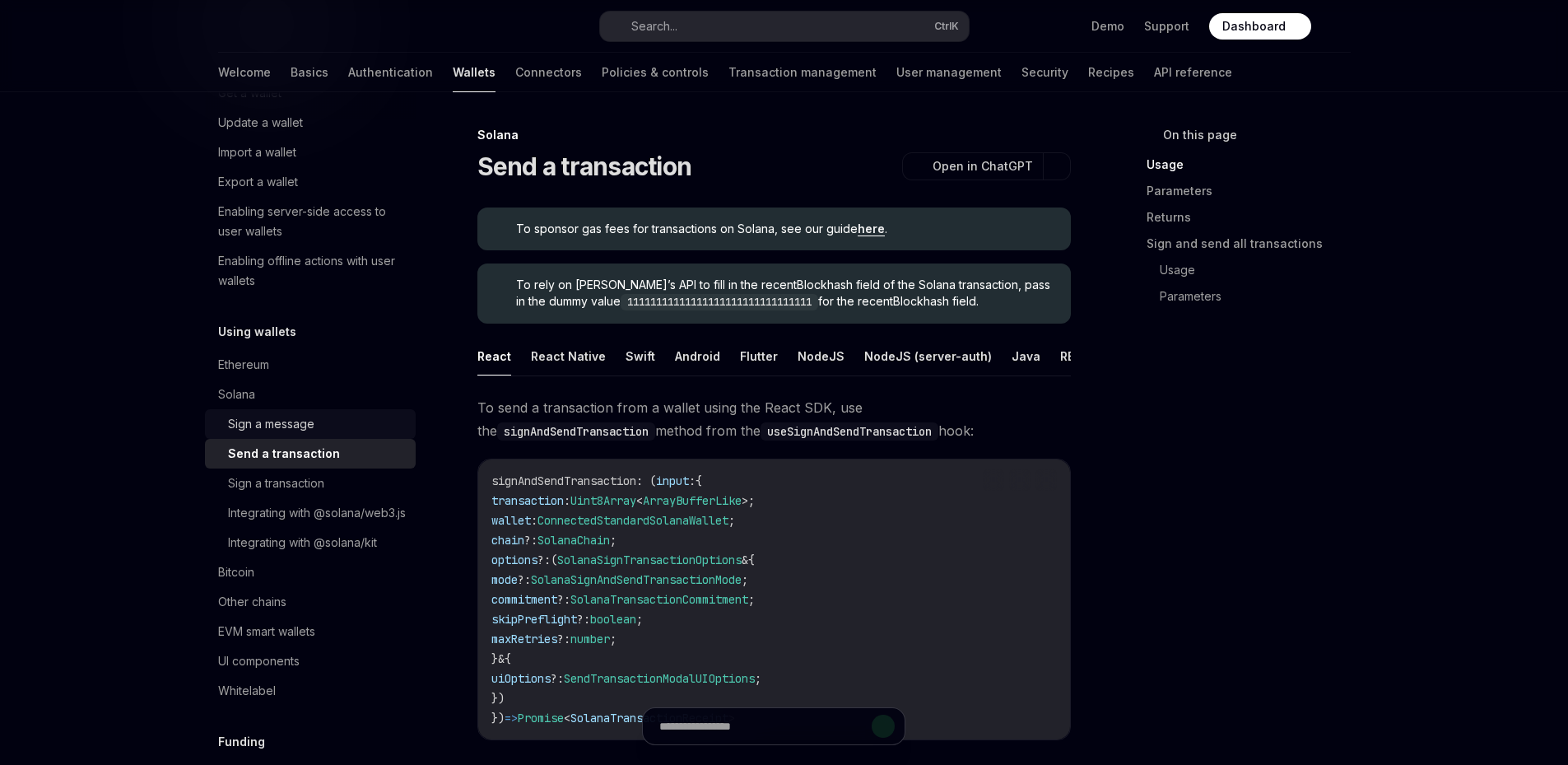
click at [318, 420] on div "Sign a message" at bounding box center [317, 423] width 178 height 20
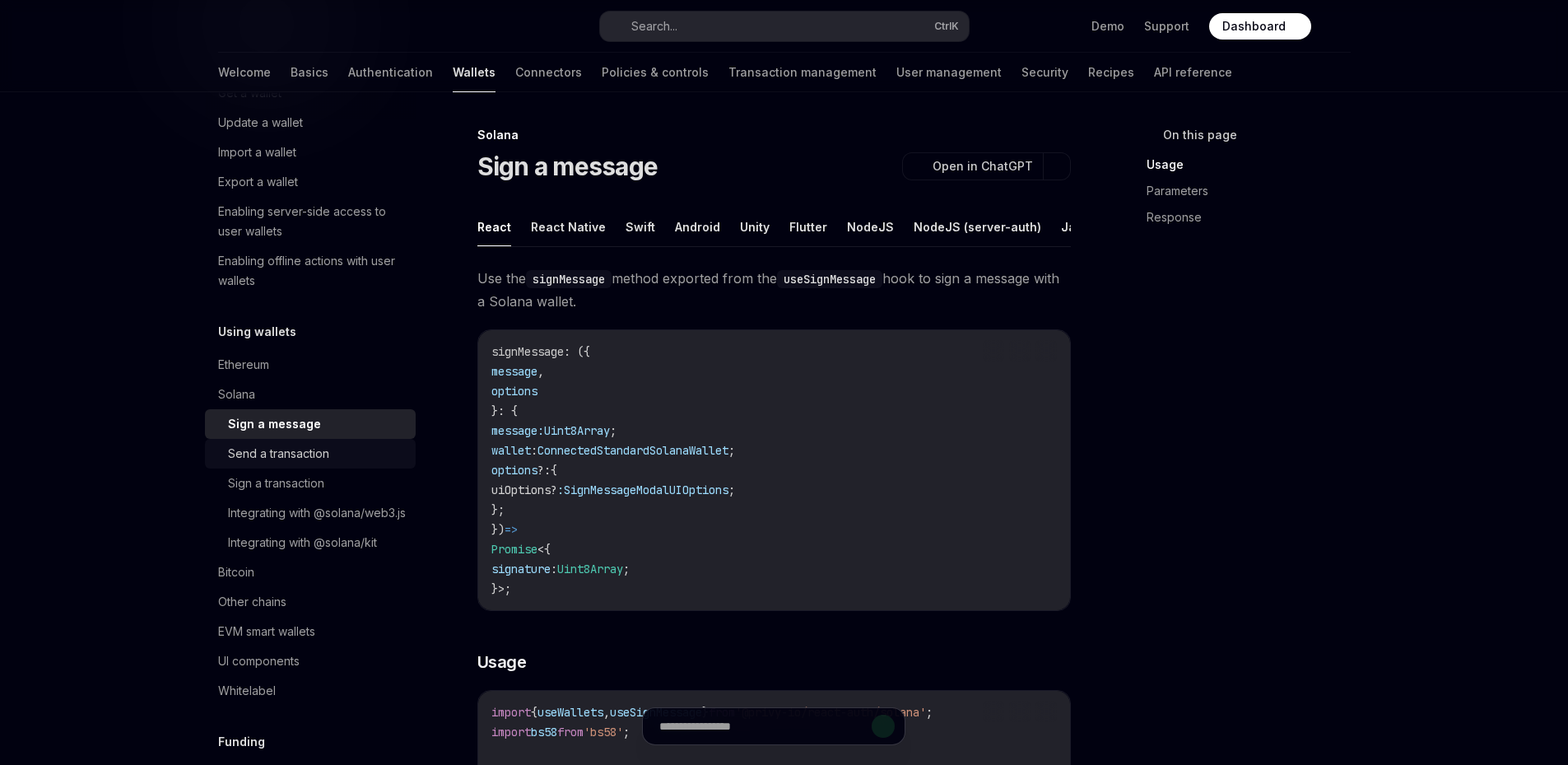
click at [305, 450] on div "Send a transaction" at bounding box center [278, 453] width 101 height 20
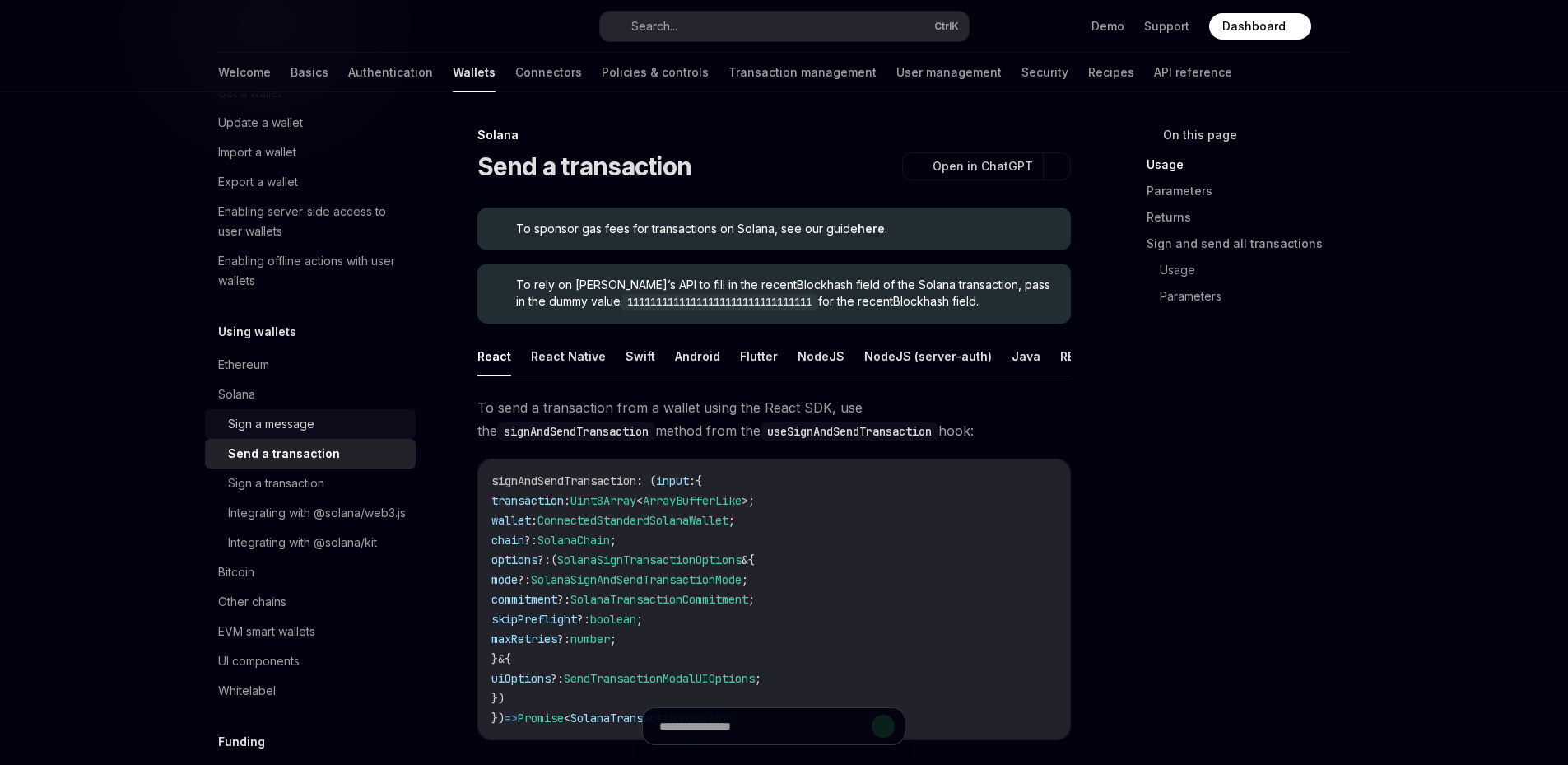
click at [369, 414] on div "Sign a message" at bounding box center [317, 423] width 178 height 20
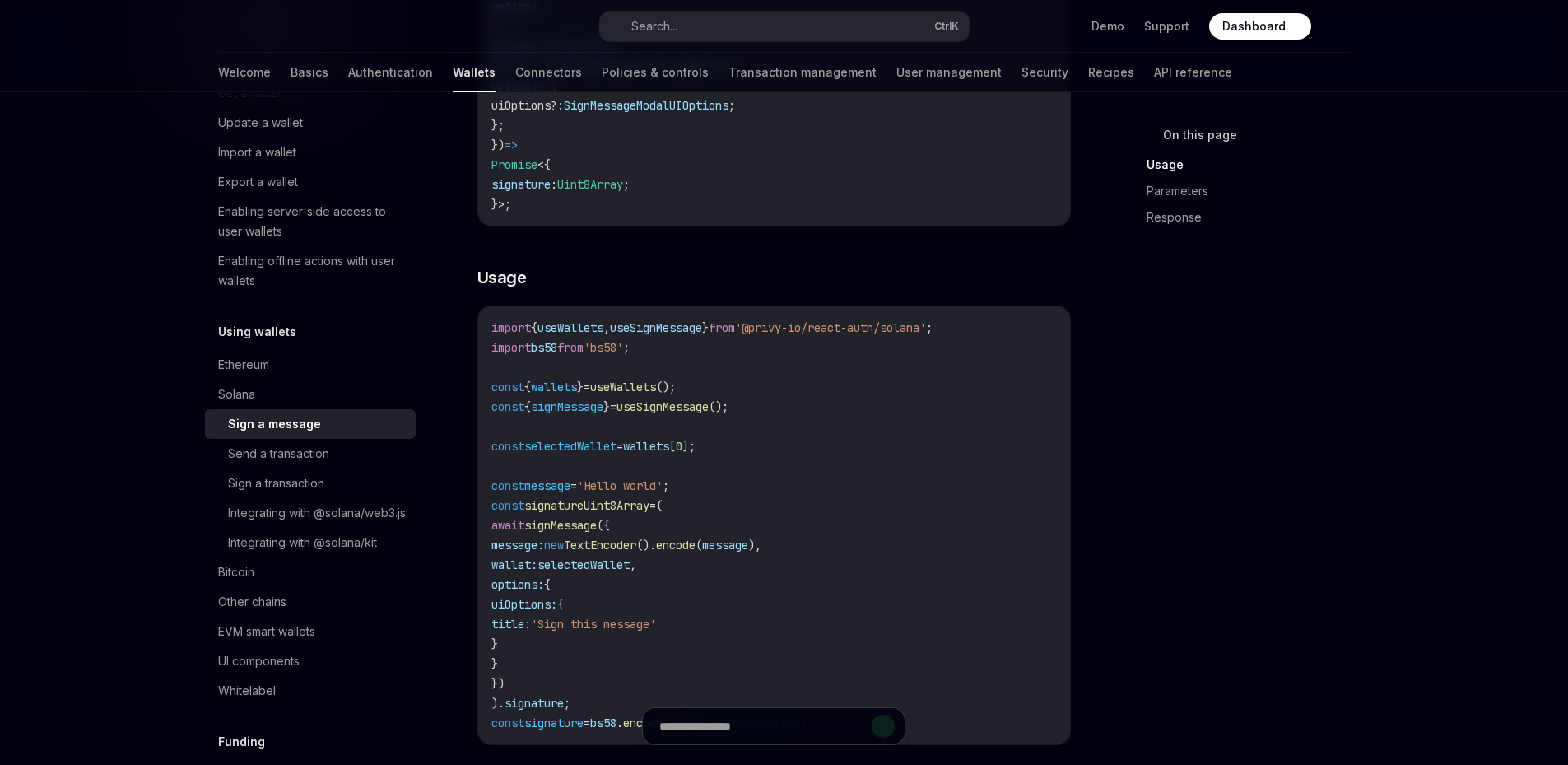
scroll to position [467, 0]
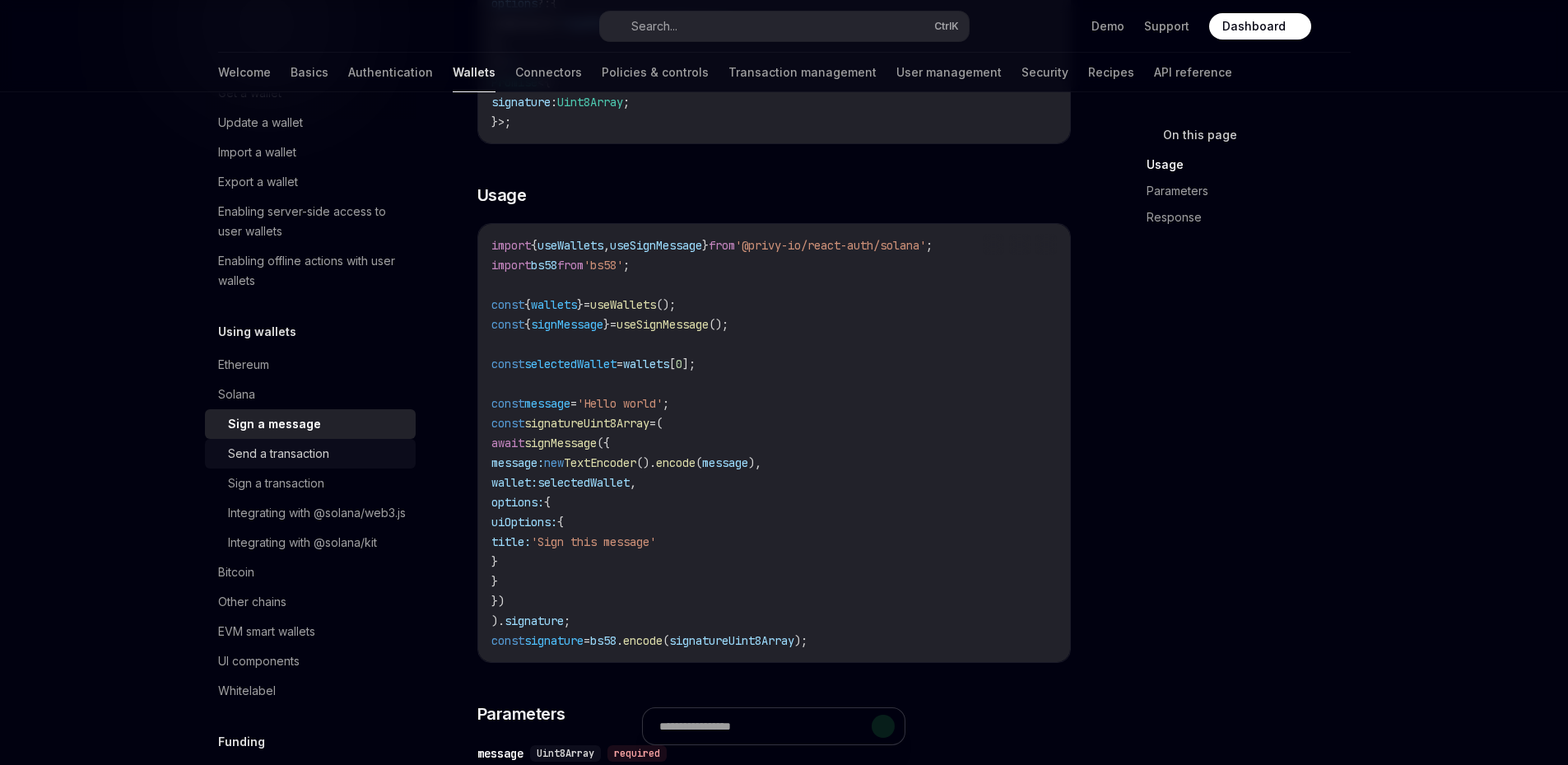
click at [333, 439] on link "Send a transaction" at bounding box center [310, 454] width 211 height 30
type textarea "*"
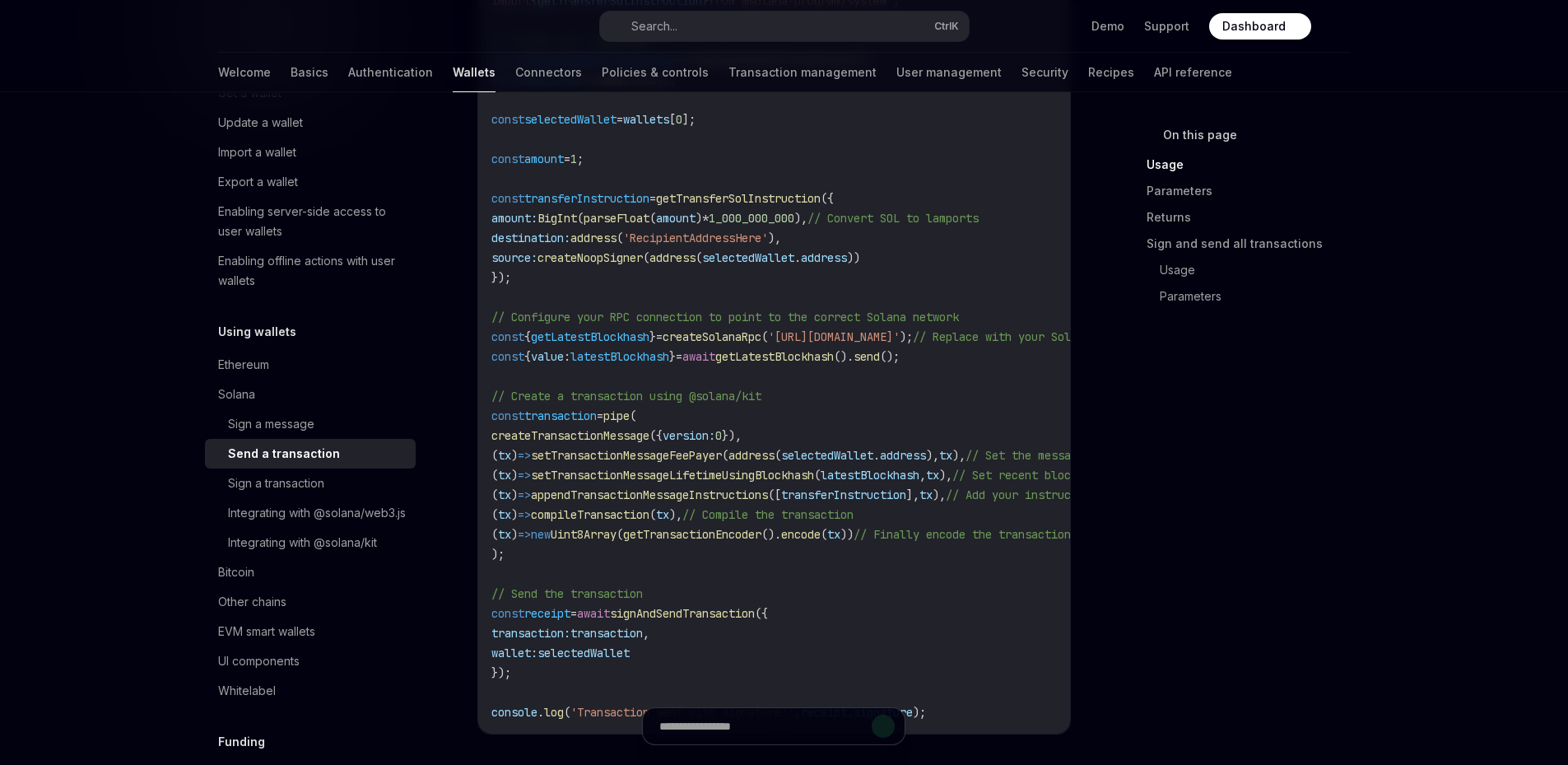
scroll to position [1180, 0]
